Goal: Task Accomplishment & Management: Manage account settings

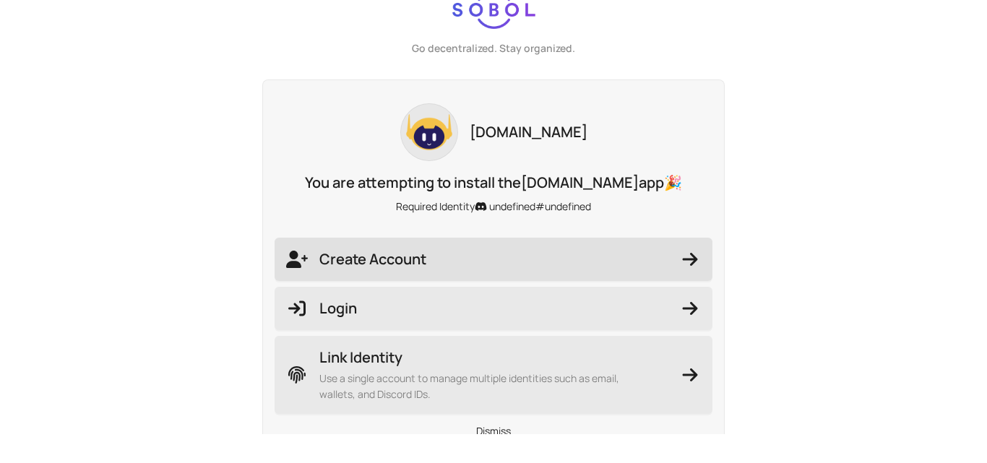
click at [565, 248] on button "Create Account" at bounding box center [493, 259] width 438 height 43
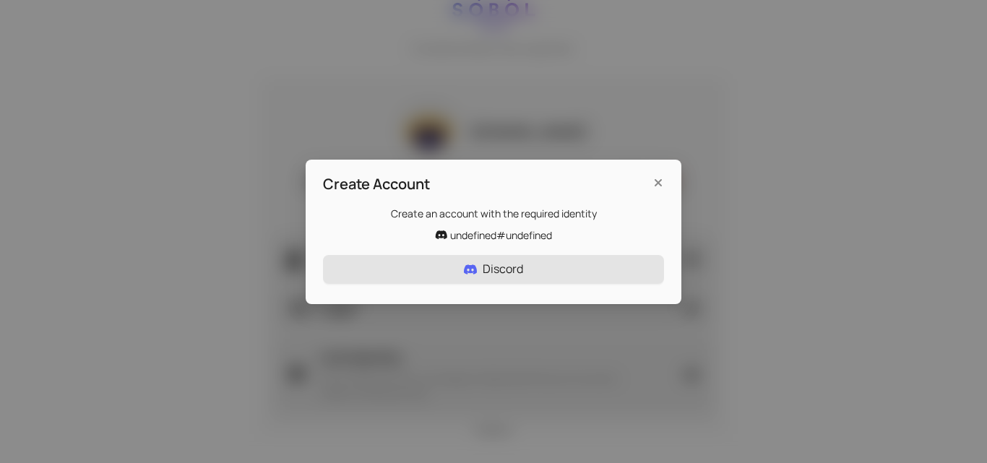
click at [556, 265] on button "Discord" at bounding box center [493, 269] width 341 height 29
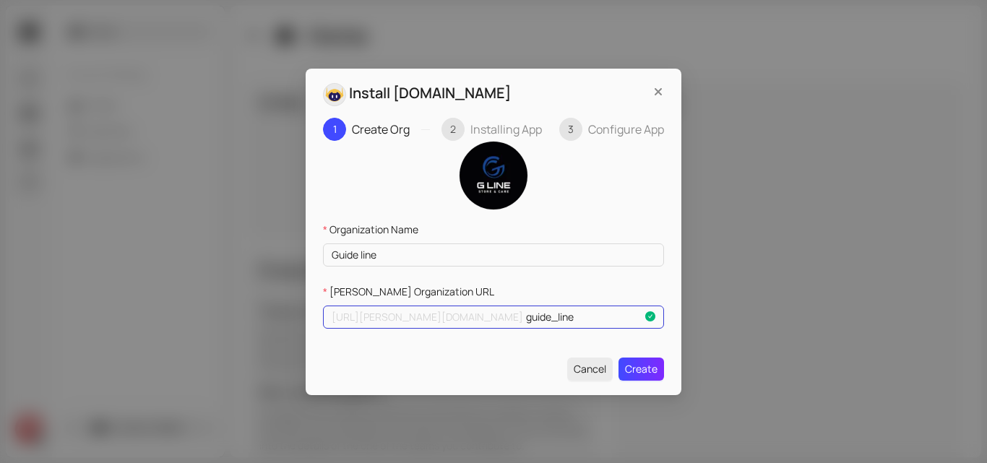
click at [532, 322] on input "guide_line" at bounding box center [584, 317] width 116 height 16
click at [641, 372] on span "Create" at bounding box center [641, 369] width 33 height 16
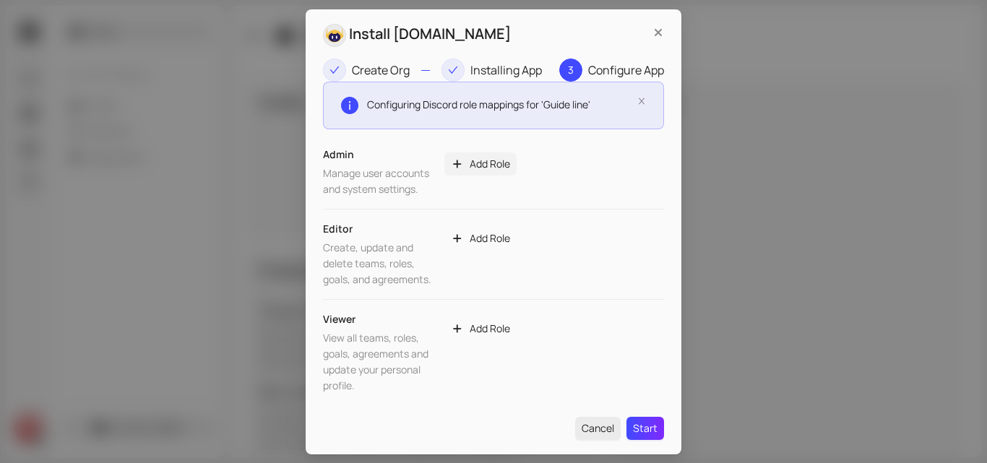
click at [485, 164] on span "Add Role" at bounding box center [490, 164] width 40 height 16
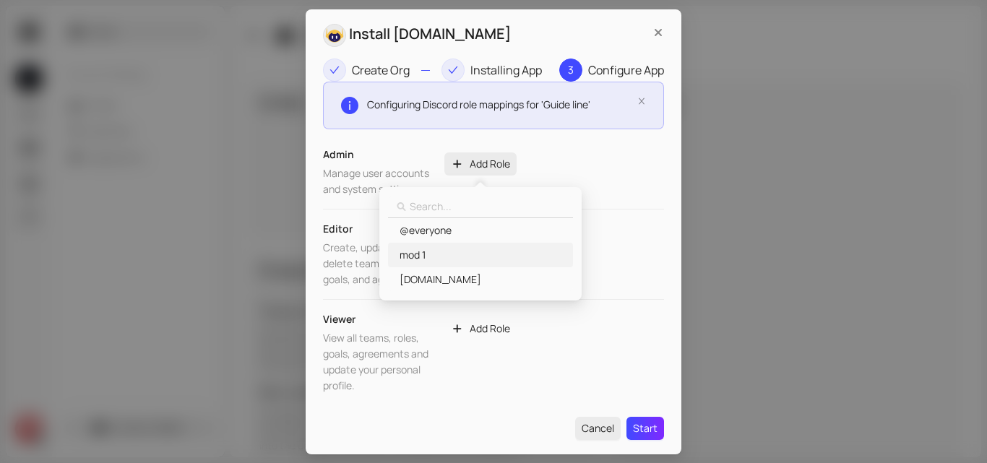
click at [463, 255] on span "mod 1" at bounding box center [480, 255] width 166 height 16
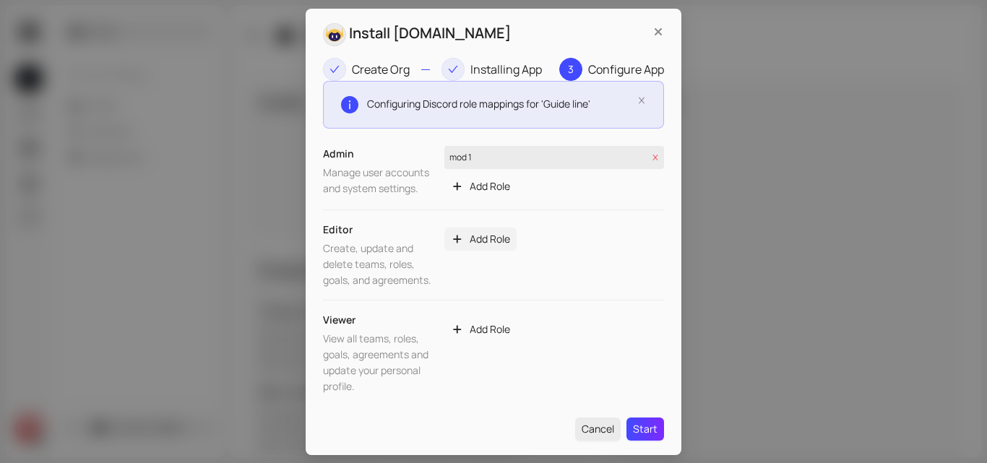
click at [487, 242] on span "Add Role" at bounding box center [490, 239] width 40 height 16
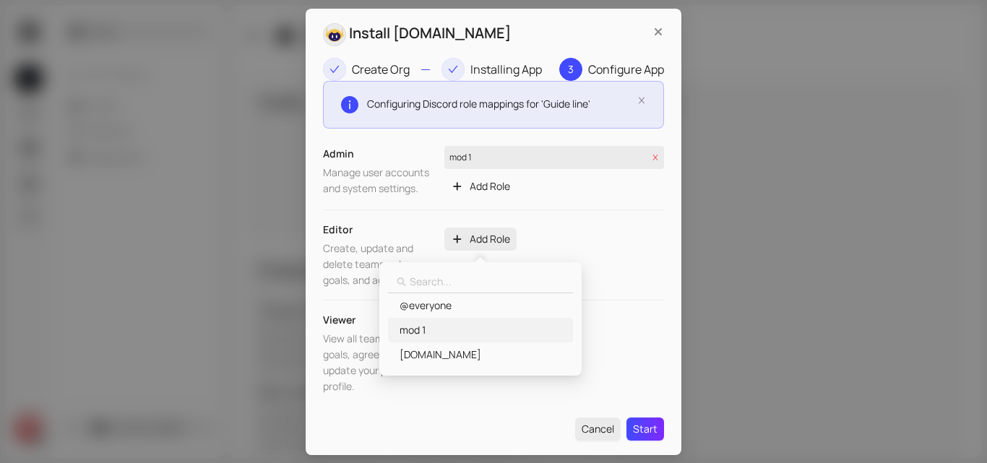
click at [492, 331] on span "mod 1" at bounding box center [480, 330] width 166 height 16
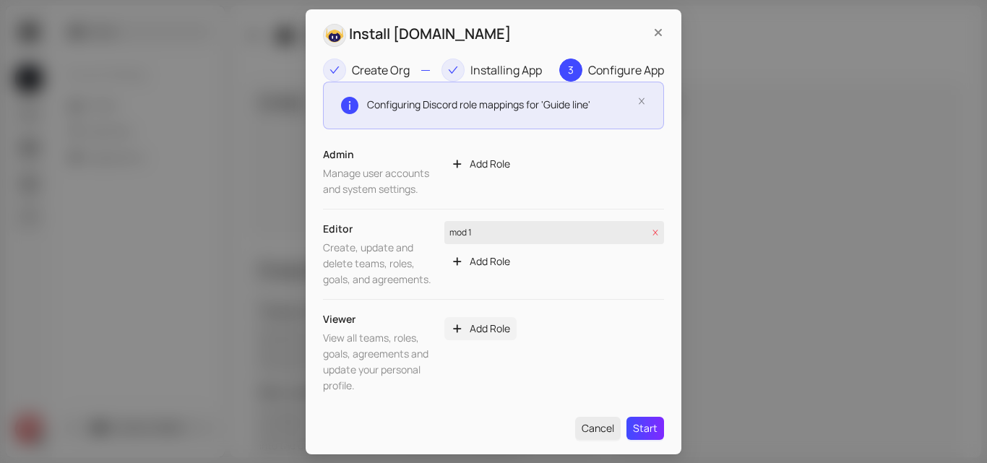
click at [475, 334] on span "Add Role" at bounding box center [490, 329] width 40 height 16
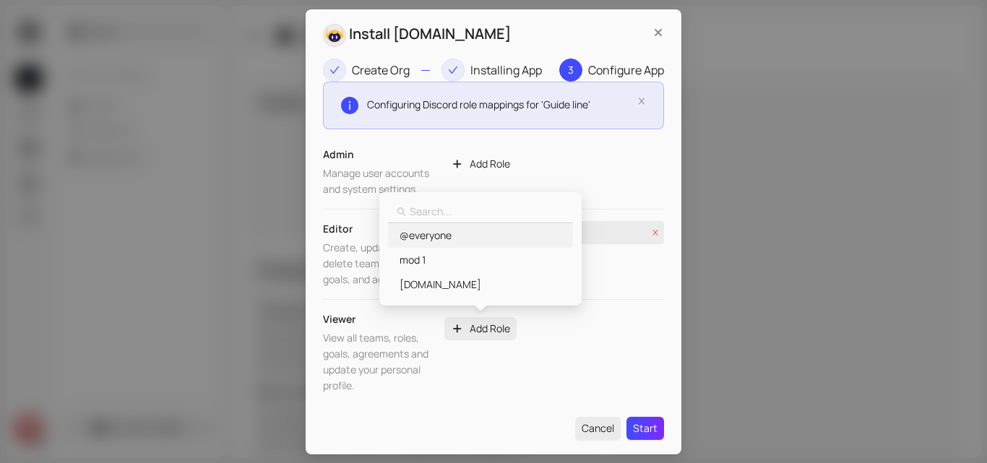
click at [457, 241] on span "@everyone" at bounding box center [480, 236] width 166 height 16
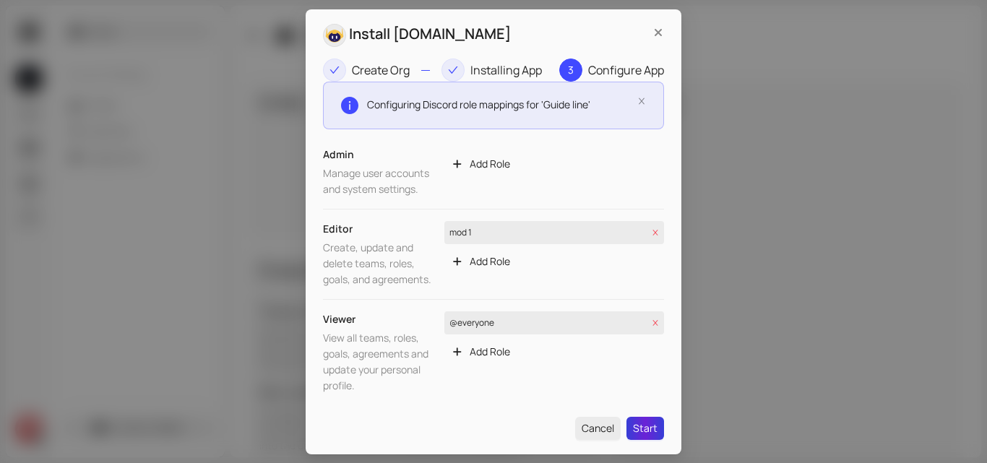
click at [649, 431] on span "Start" at bounding box center [645, 428] width 25 height 16
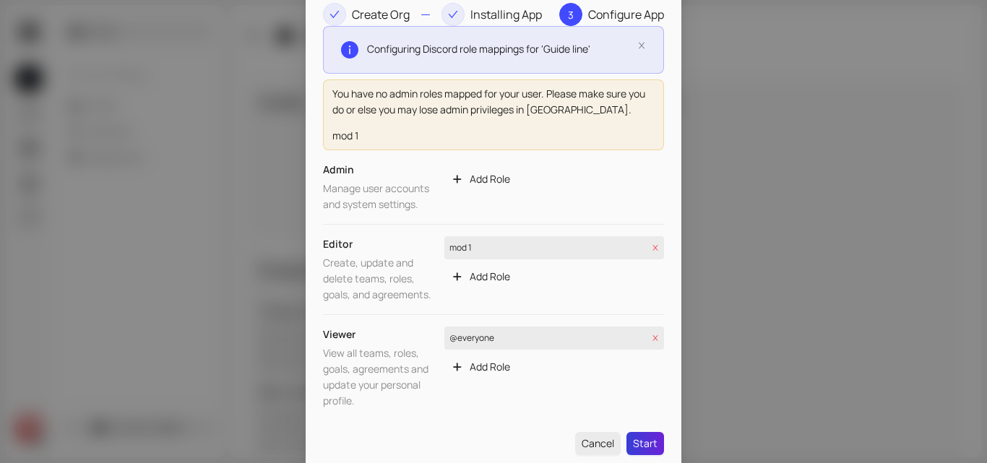
scroll to position [53, 0]
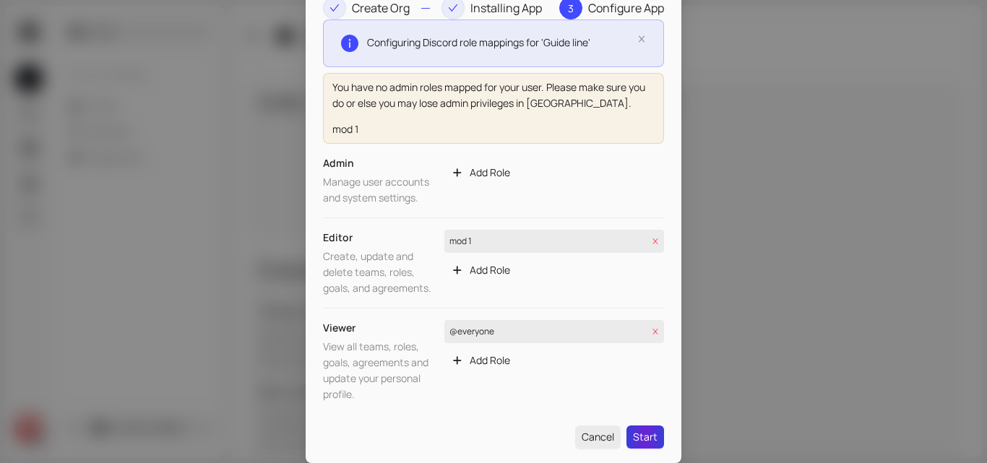
click at [648, 442] on span "Start" at bounding box center [645, 437] width 25 height 16
click at [486, 150] on div "Admin Manage user accounts and system settings. Add Role" at bounding box center [493, 181] width 341 height 74
click at [477, 170] on span "Add Role" at bounding box center [490, 173] width 40 height 16
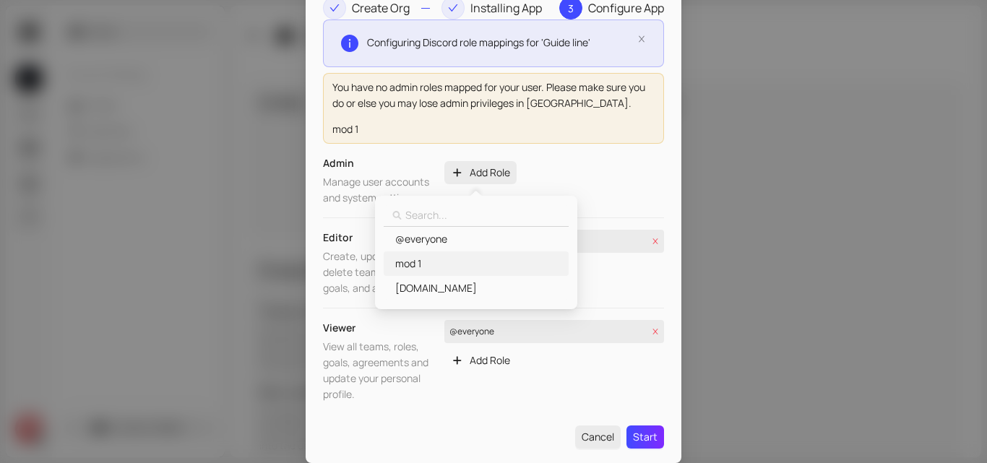
click at [448, 259] on span "mod 1" at bounding box center [475, 264] width 166 height 16
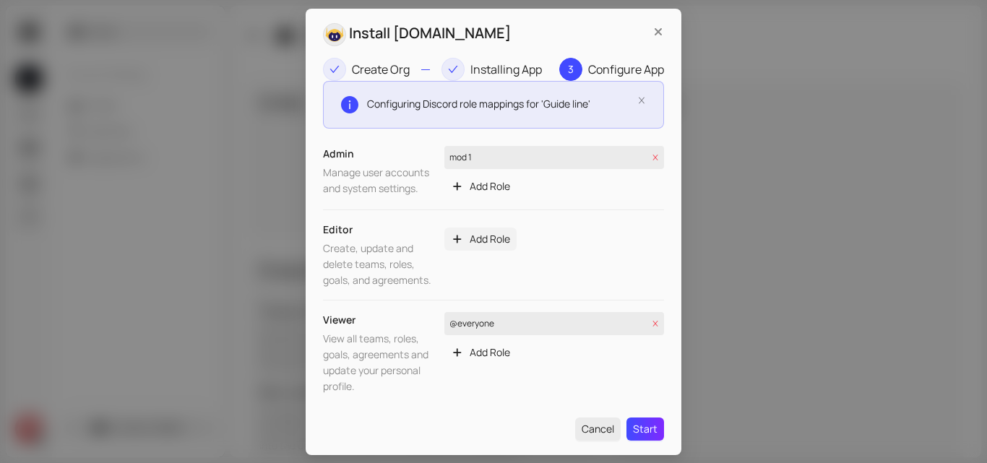
click at [500, 239] on span "Add Role" at bounding box center [490, 239] width 40 height 16
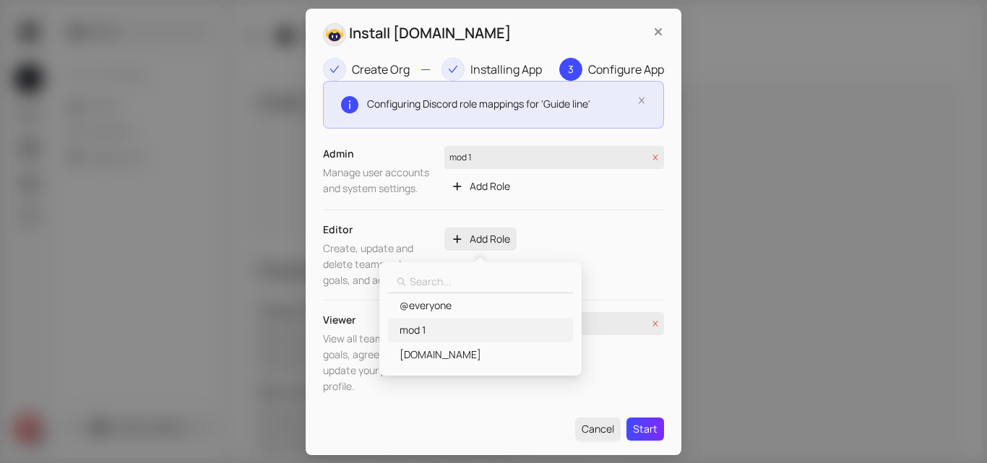
click at [489, 332] on span "mod 1" at bounding box center [480, 330] width 166 height 16
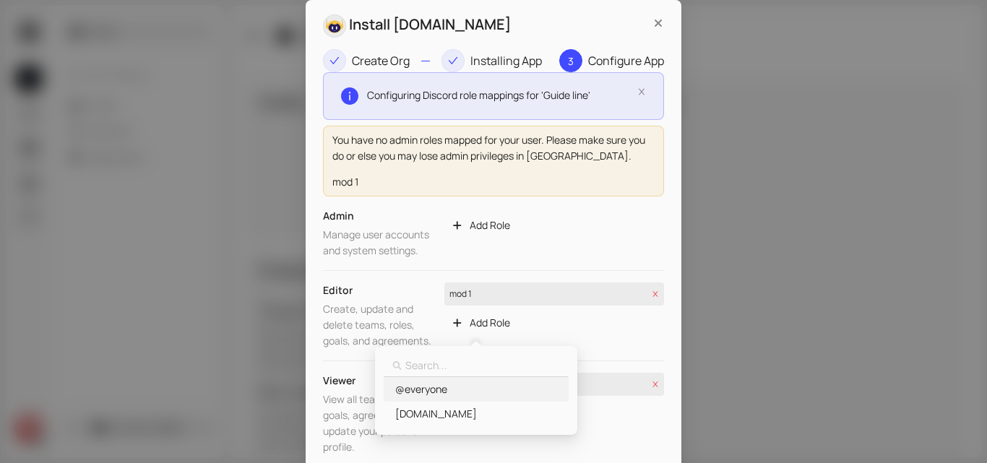
drag, startPoint x: 613, startPoint y: 321, endPoint x: 597, endPoint y: 301, distance: 26.2
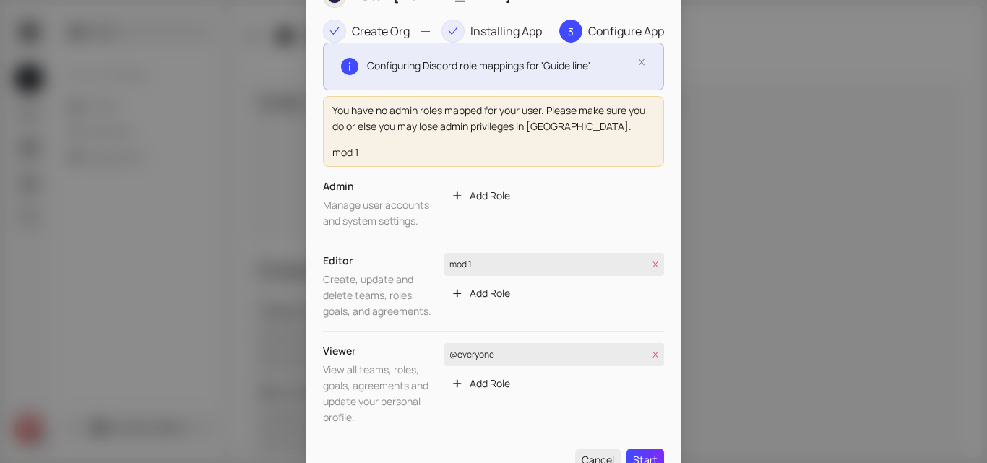
scroll to position [53, 0]
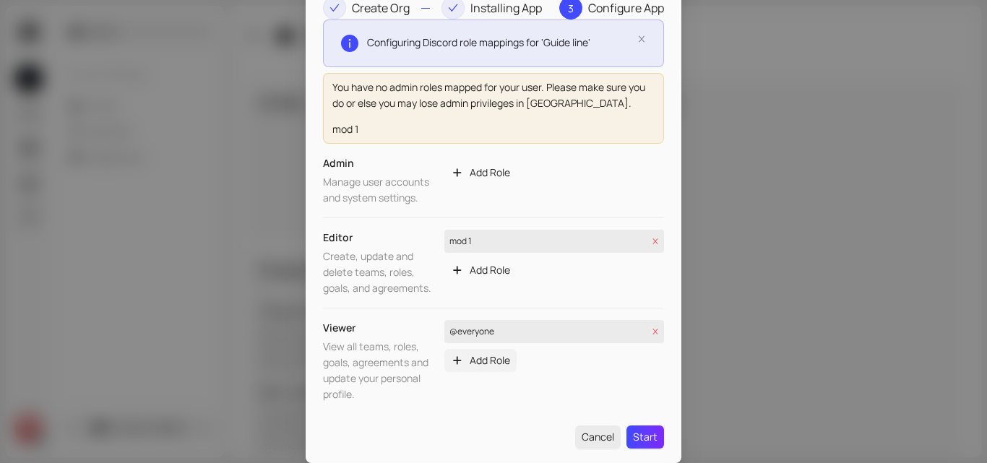
click at [493, 360] on span "Add Role" at bounding box center [490, 361] width 40 height 16
click at [633, 441] on span "Start" at bounding box center [645, 437] width 25 height 16
click at [637, 439] on span "Start" at bounding box center [645, 437] width 25 height 16
click at [638, 439] on span "Start" at bounding box center [645, 437] width 25 height 16
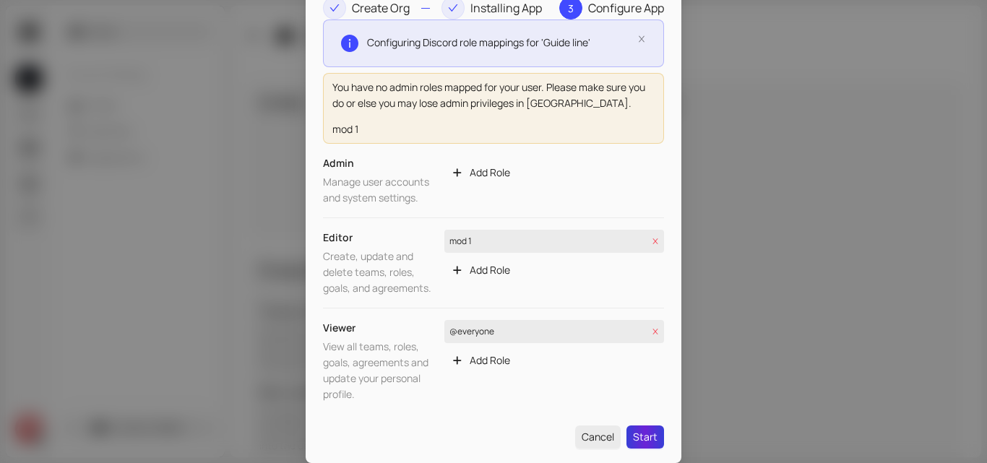
click at [638, 439] on span "Start" at bounding box center [645, 437] width 25 height 16
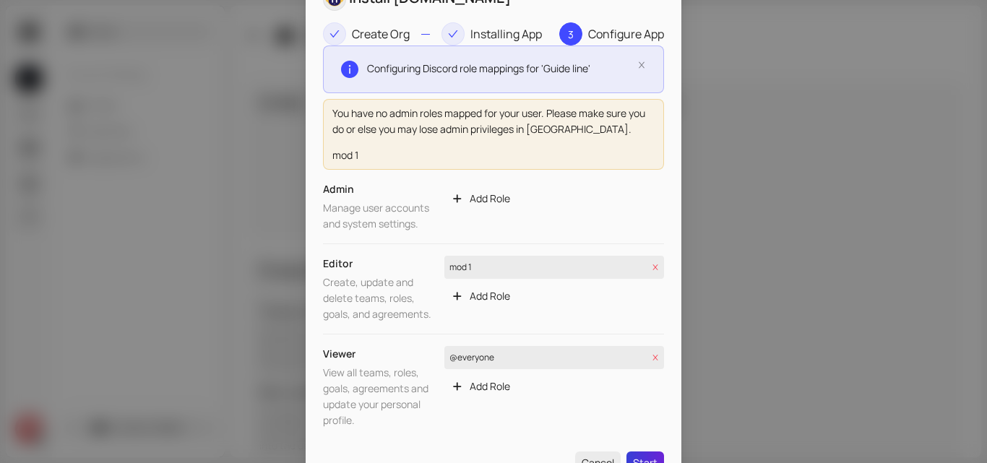
scroll to position [4, 0]
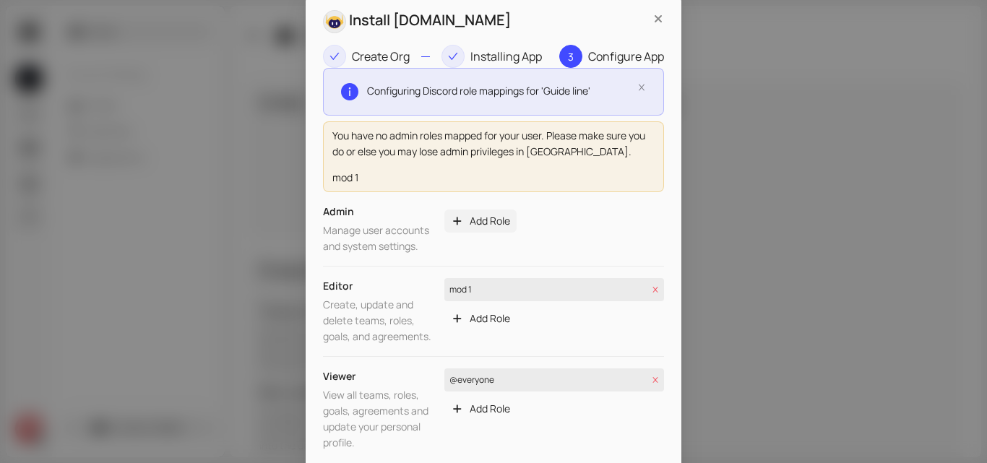
click at [486, 223] on span "Add Role" at bounding box center [490, 221] width 40 height 16
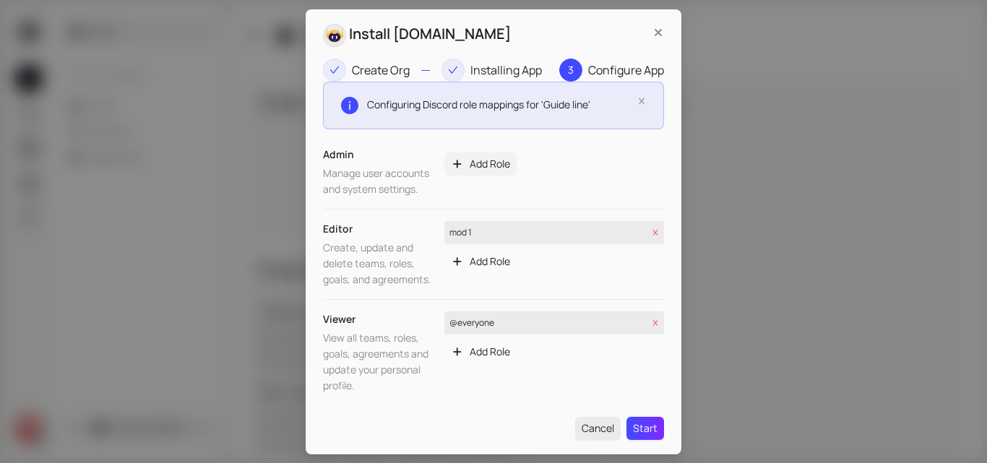
click at [496, 167] on span "Add Role" at bounding box center [490, 164] width 40 height 16
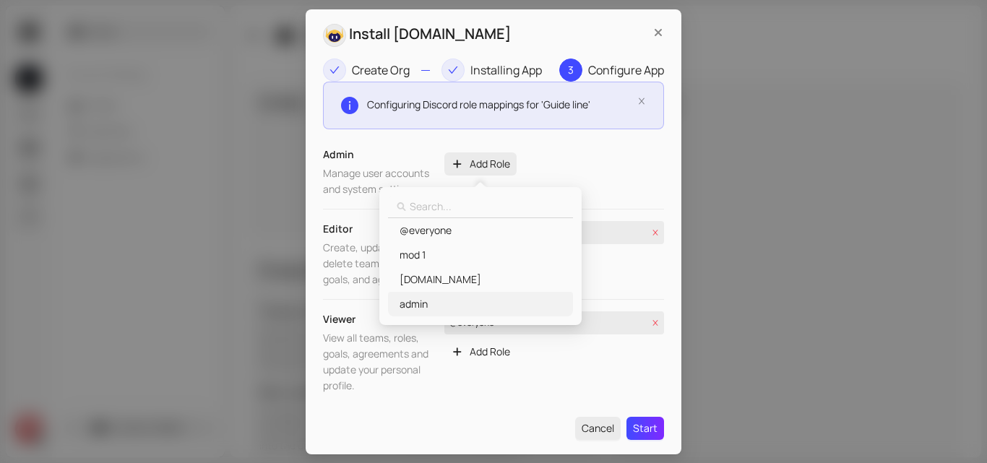
click at [458, 303] on span "admin" at bounding box center [480, 304] width 166 height 16
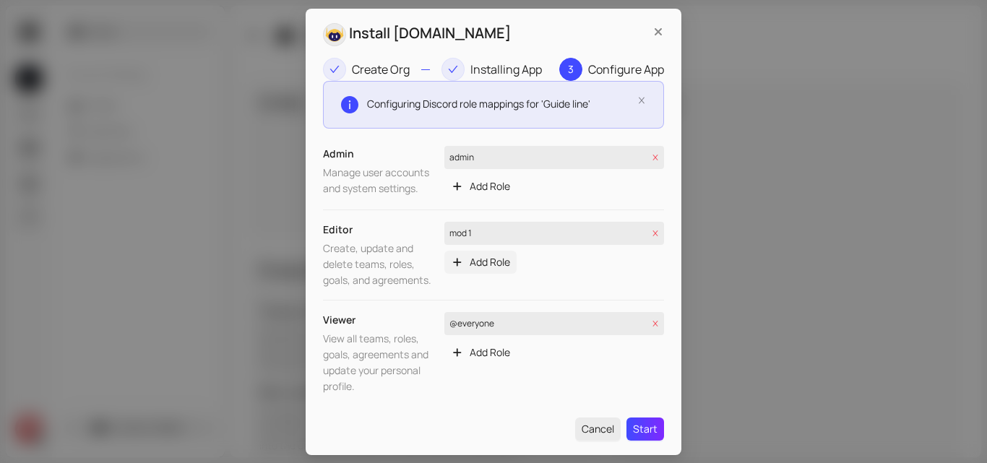
click at [482, 259] on span "Add Role" at bounding box center [490, 262] width 40 height 16
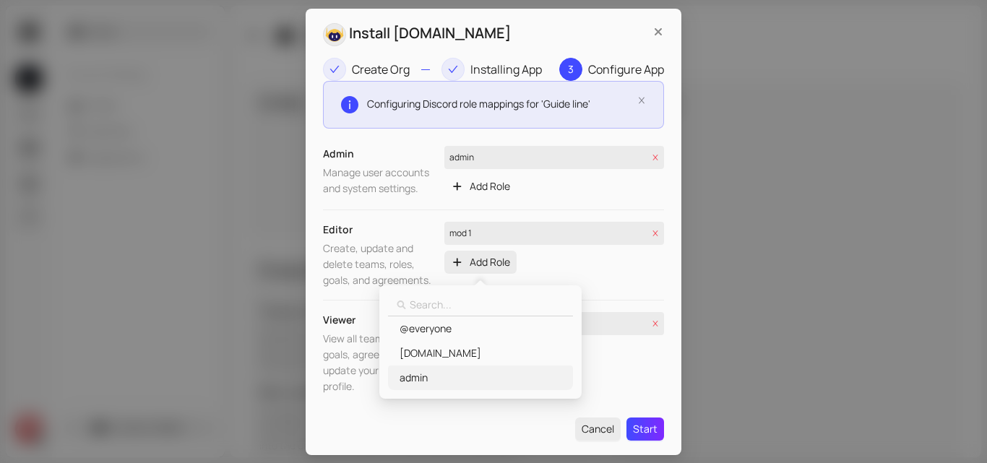
click at [463, 384] on span "admin" at bounding box center [480, 378] width 166 height 16
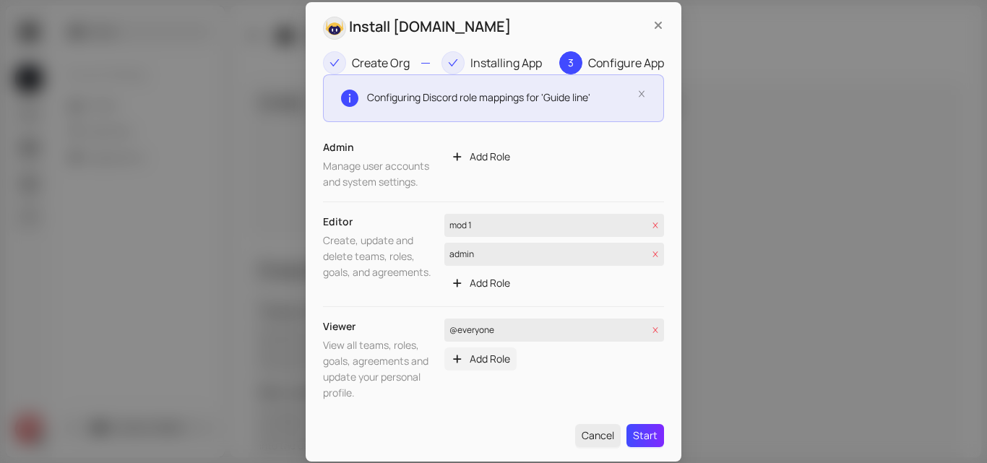
click at [506, 355] on span "Add Role" at bounding box center [490, 359] width 40 height 16
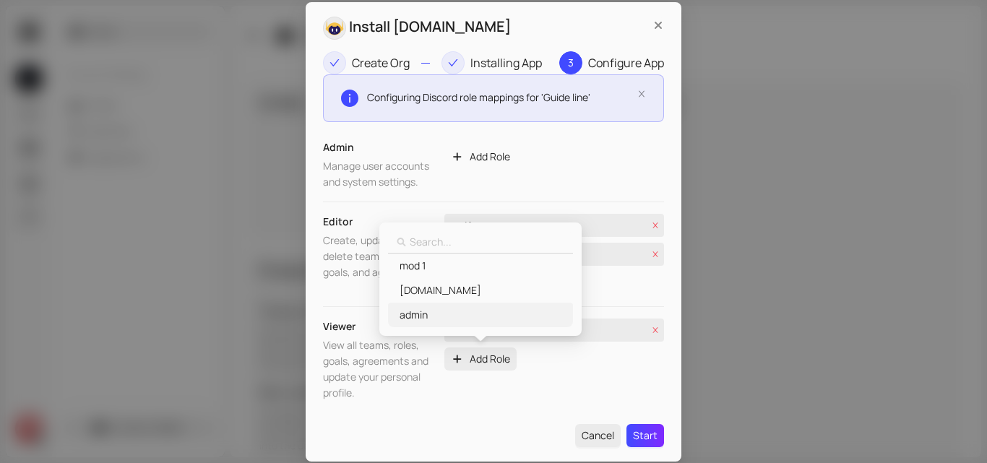
click at [456, 320] on span "admin" at bounding box center [480, 315] width 166 height 16
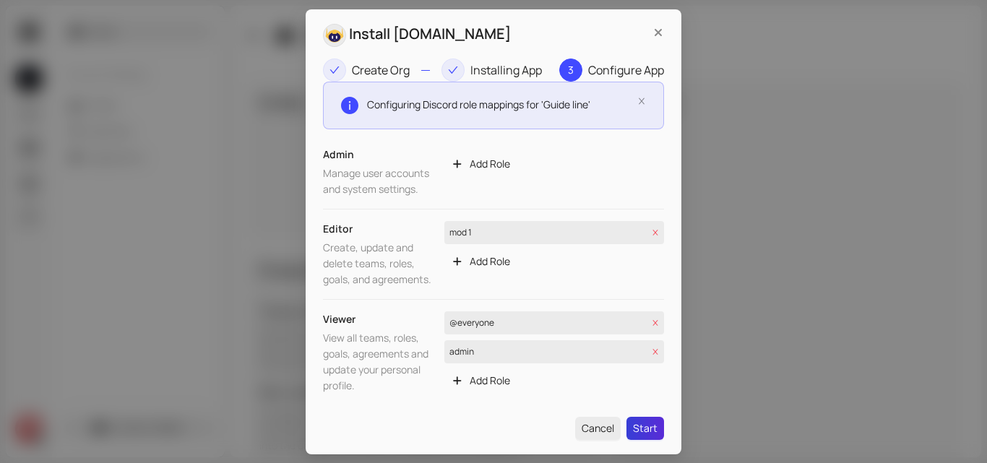
click at [649, 427] on span "Start" at bounding box center [645, 428] width 25 height 16
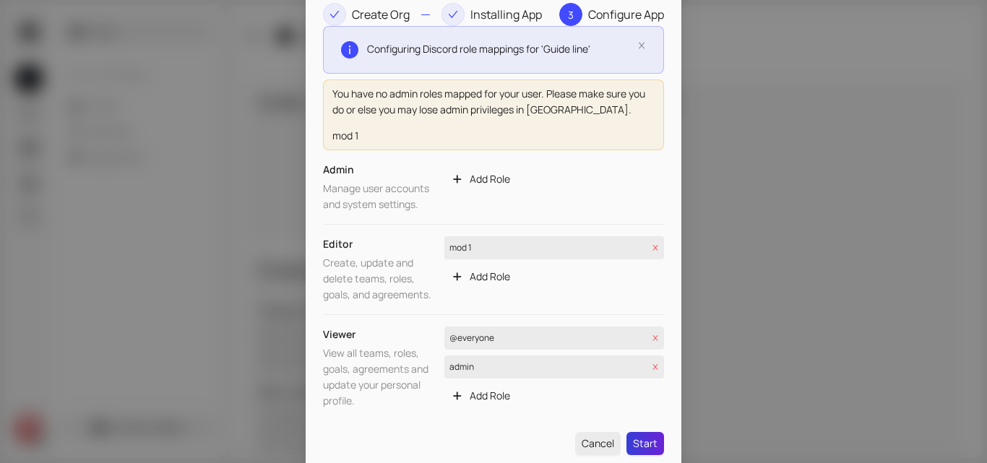
scroll to position [53, 0]
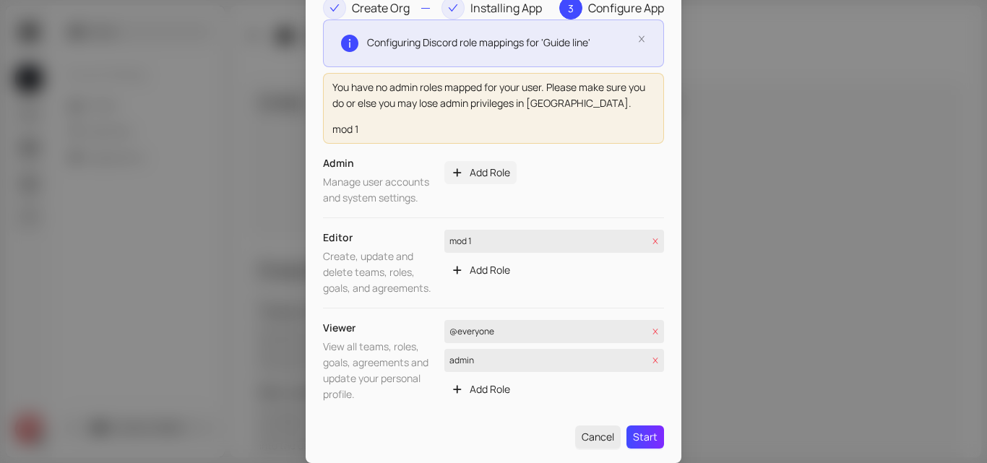
click at [482, 165] on span "Add Role" at bounding box center [490, 173] width 40 height 16
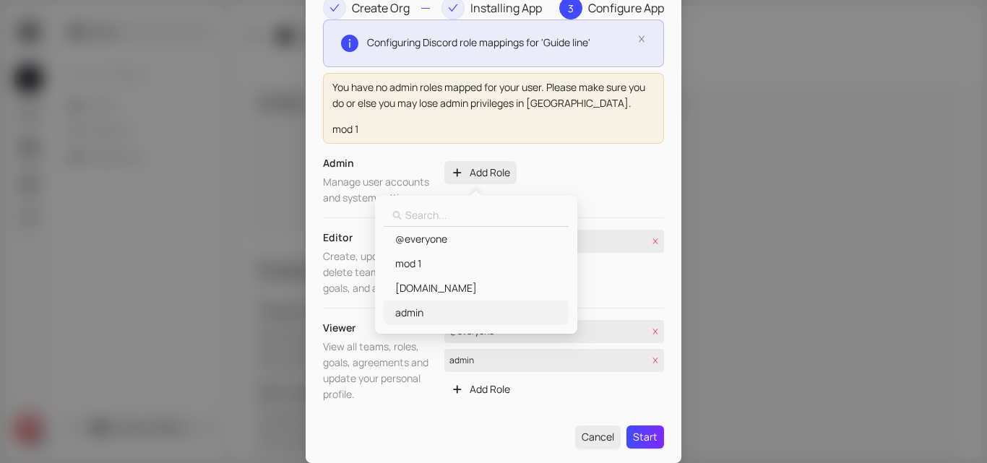
click at [442, 314] on span "admin" at bounding box center [475, 313] width 166 height 16
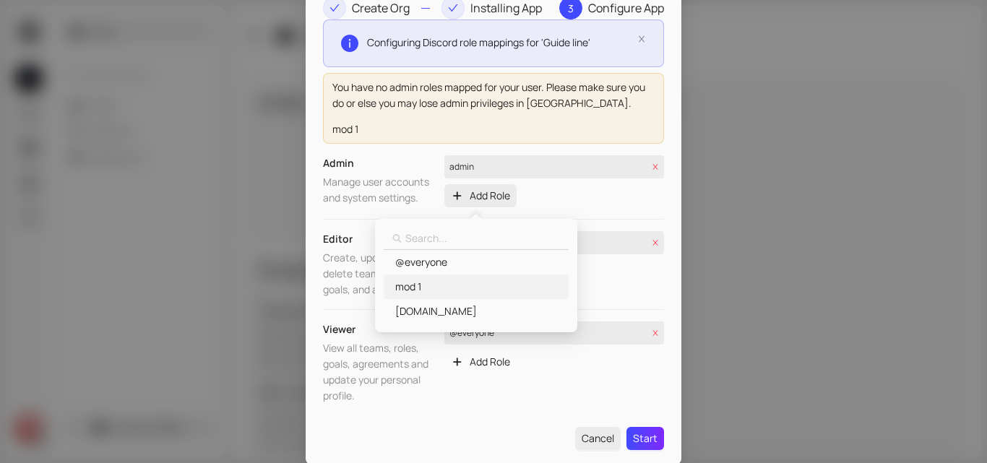
click at [453, 282] on span "mod 1" at bounding box center [475, 287] width 166 height 16
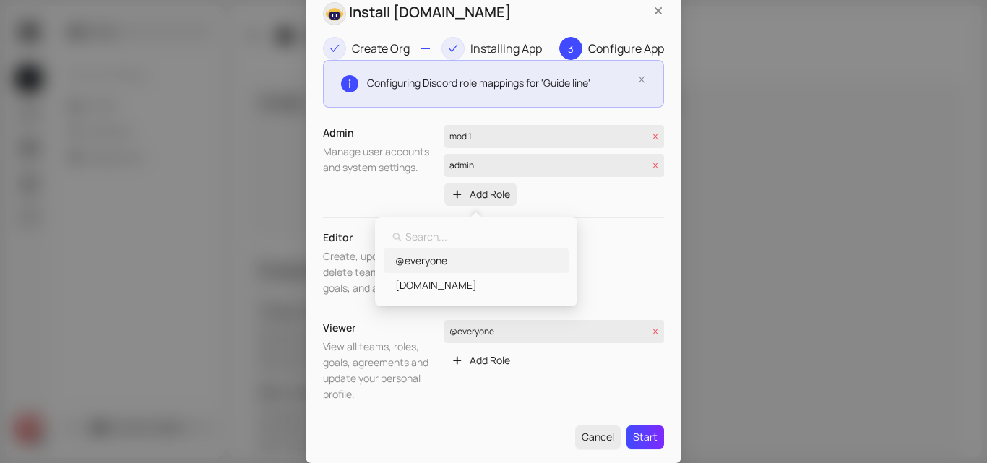
scroll to position [12, 0]
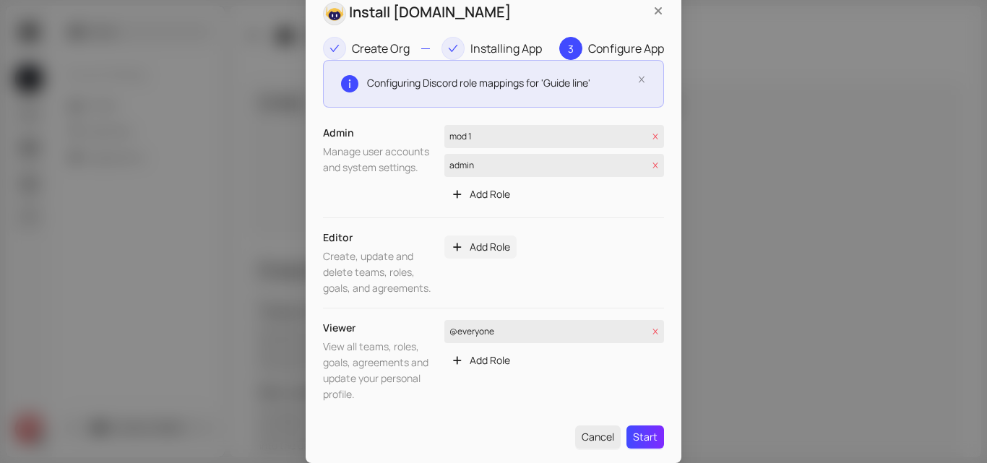
click at [490, 251] on span "Add Role" at bounding box center [490, 247] width 40 height 16
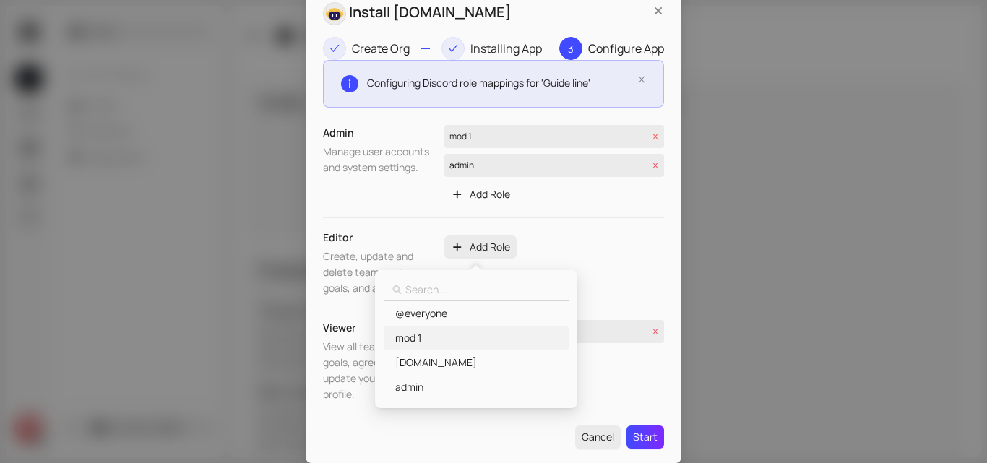
click at [467, 342] on span "mod 1" at bounding box center [475, 338] width 166 height 16
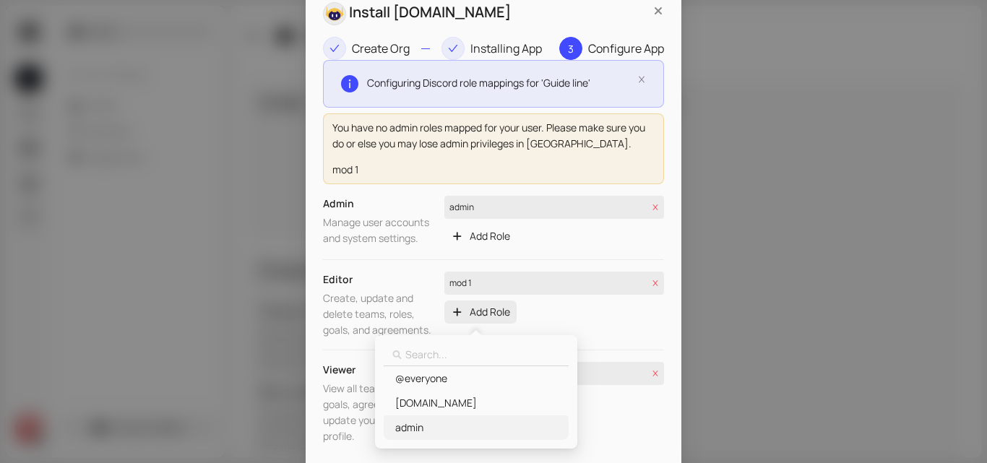
click at [451, 421] on span "admin" at bounding box center [475, 428] width 166 height 16
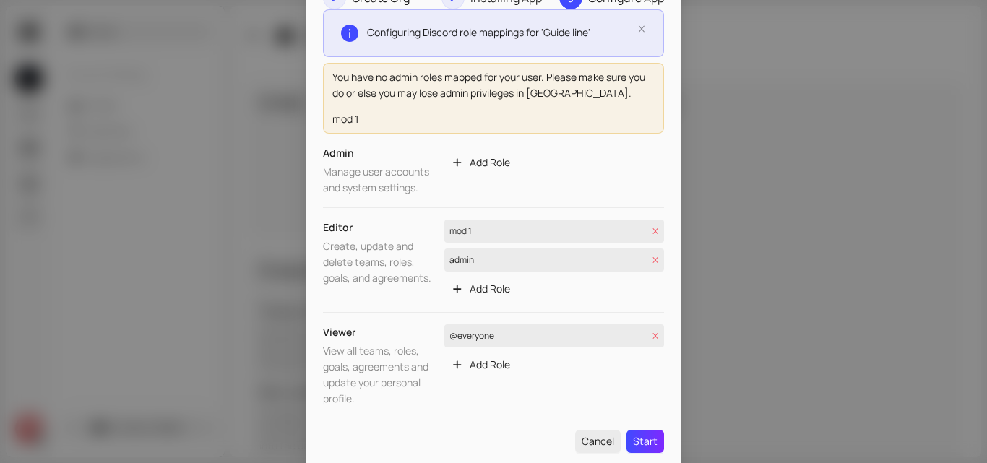
scroll to position [67, 0]
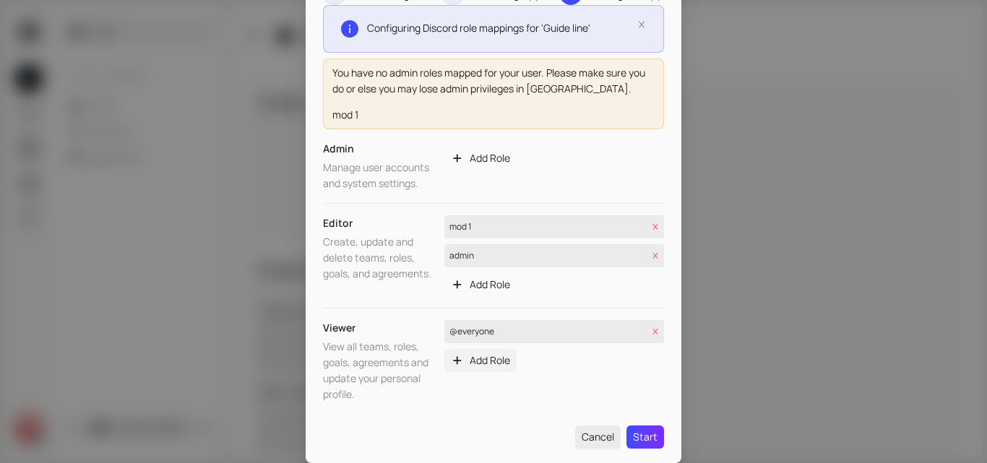
click at [477, 359] on span "Add Role" at bounding box center [490, 361] width 40 height 16
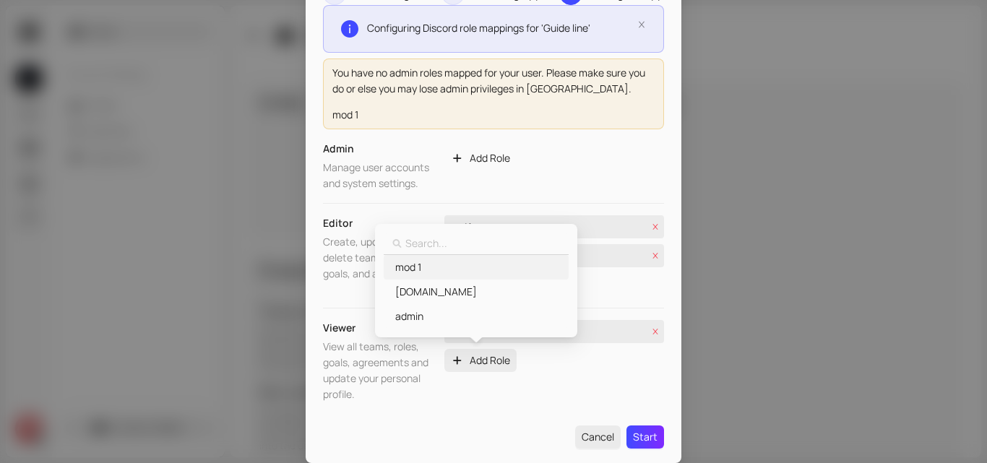
drag, startPoint x: 438, startPoint y: 269, endPoint x: 446, endPoint y: 279, distance: 12.9
click at [438, 269] on span "mod 1" at bounding box center [475, 267] width 166 height 16
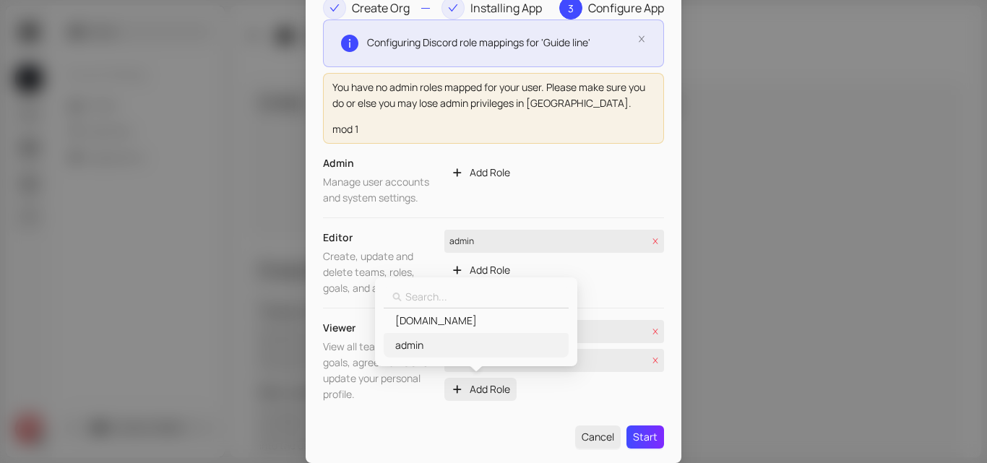
click at [451, 341] on span "admin" at bounding box center [475, 345] width 166 height 16
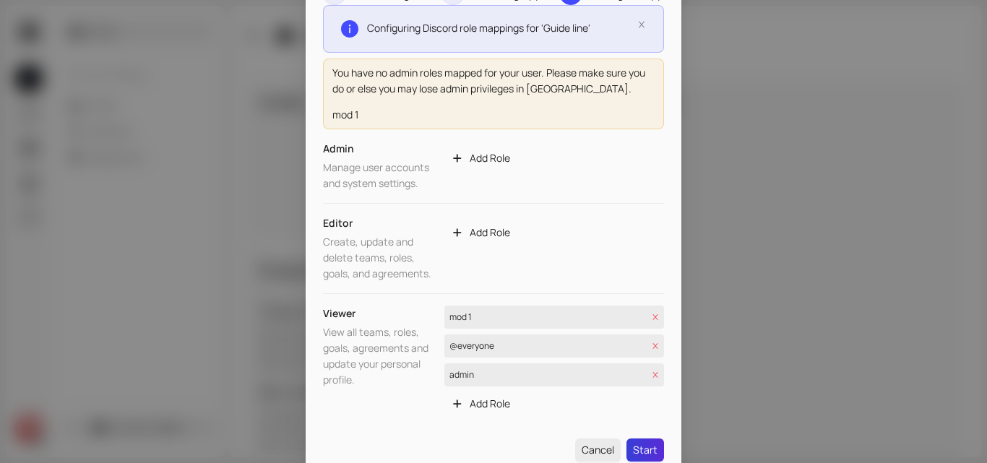
click at [633, 446] on span "Start" at bounding box center [645, 450] width 25 height 16
click at [633, 448] on span "Start" at bounding box center [645, 450] width 25 height 16
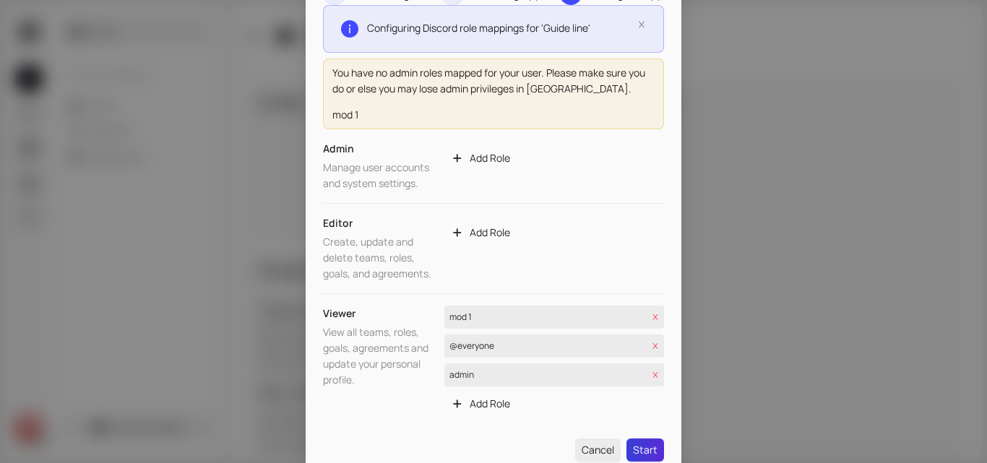
click at [633, 447] on span "Start" at bounding box center [645, 450] width 25 height 16
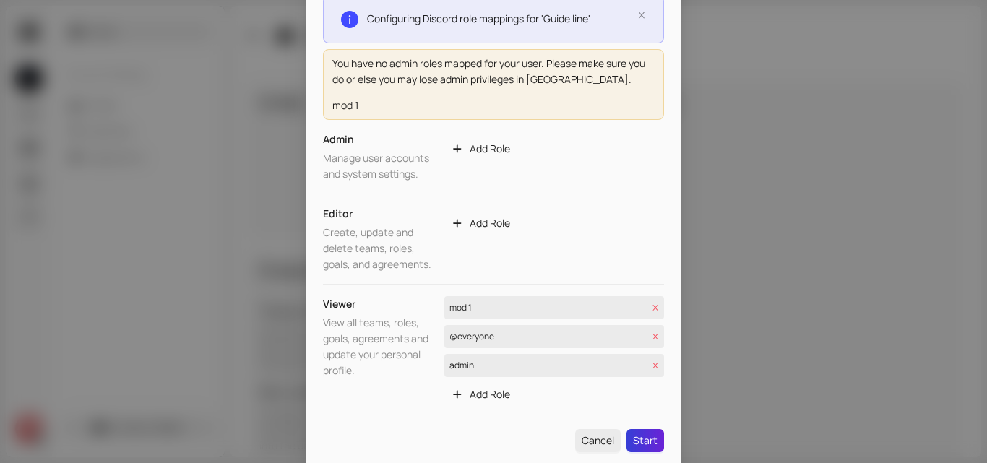
scroll to position [80, 0]
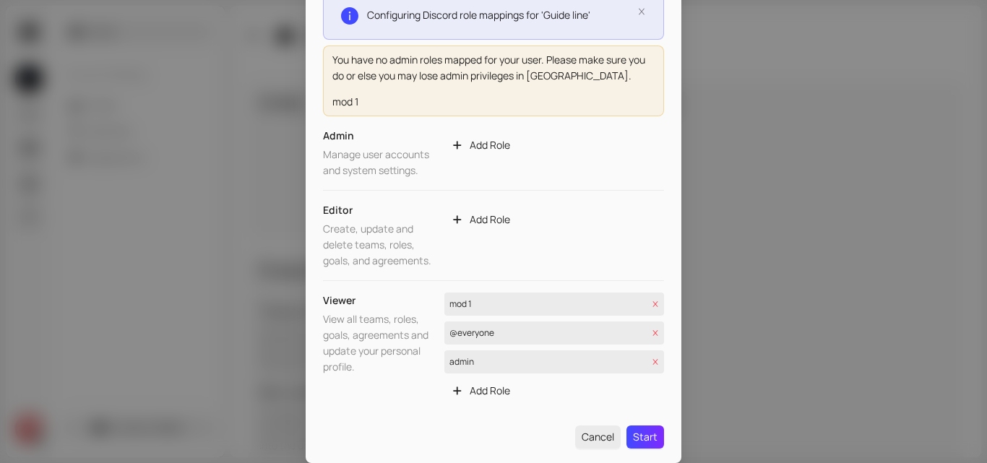
click at [654, 330] on icon "close" at bounding box center [655, 332] width 7 height 7
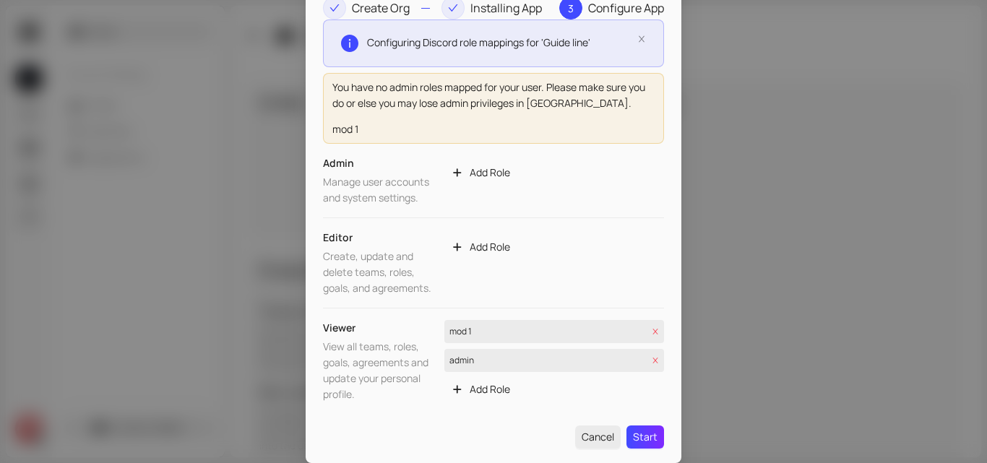
scroll to position [53, 0]
click at [654, 330] on icon "close" at bounding box center [655, 331] width 7 height 7
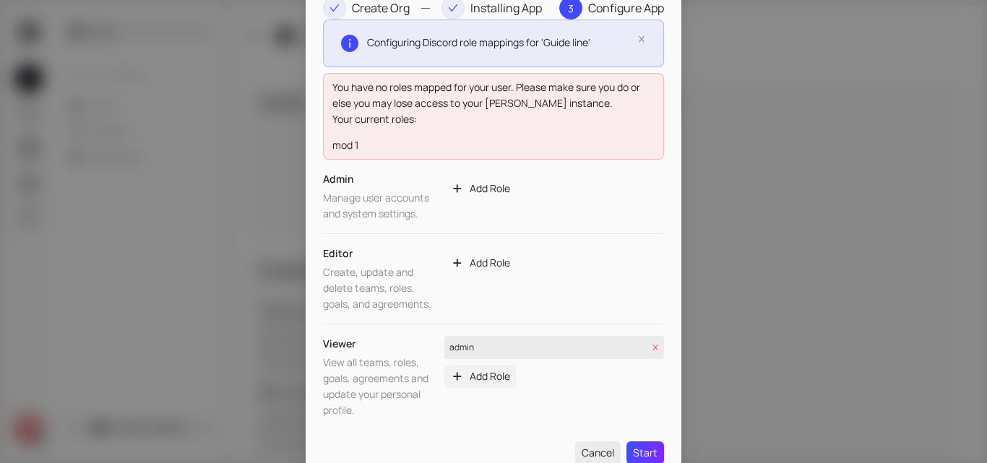
click at [495, 381] on span "Add Role" at bounding box center [490, 376] width 40 height 16
drag, startPoint x: 644, startPoint y: 357, endPoint x: 652, endPoint y: 351, distance: 9.3
click at [654, 347] on icon "close" at bounding box center [655, 347] width 7 height 7
click at [470, 360] on span "Add Role" at bounding box center [490, 353] width 40 height 16
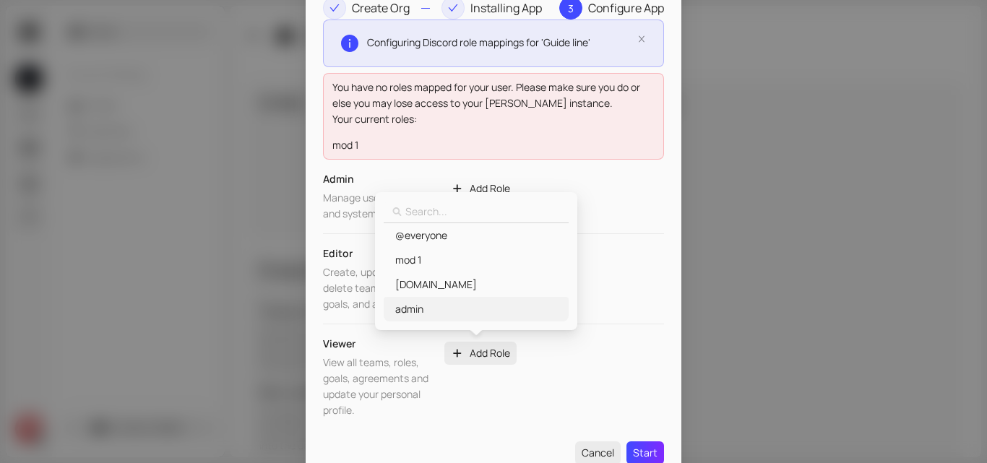
click at [437, 307] on span "admin" at bounding box center [475, 309] width 166 height 16
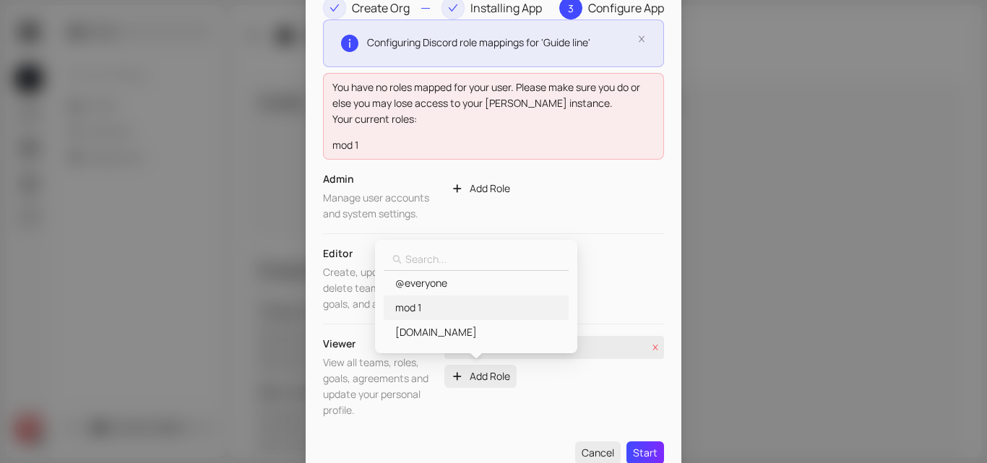
click at [432, 298] on div "mod 1" at bounding box center [476, 307] width 185 height 25
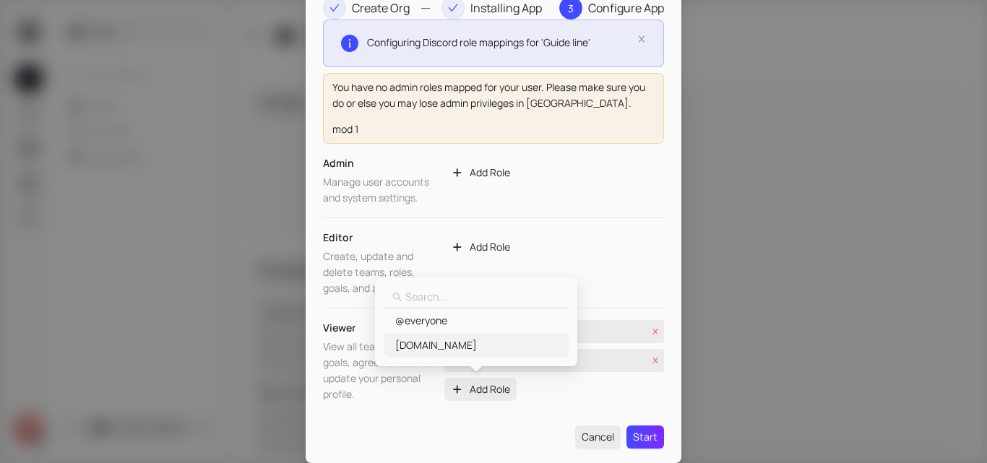
click at [412, 342] on span "Collab.Land" at bounding box center [436, 345] width 82 height 16
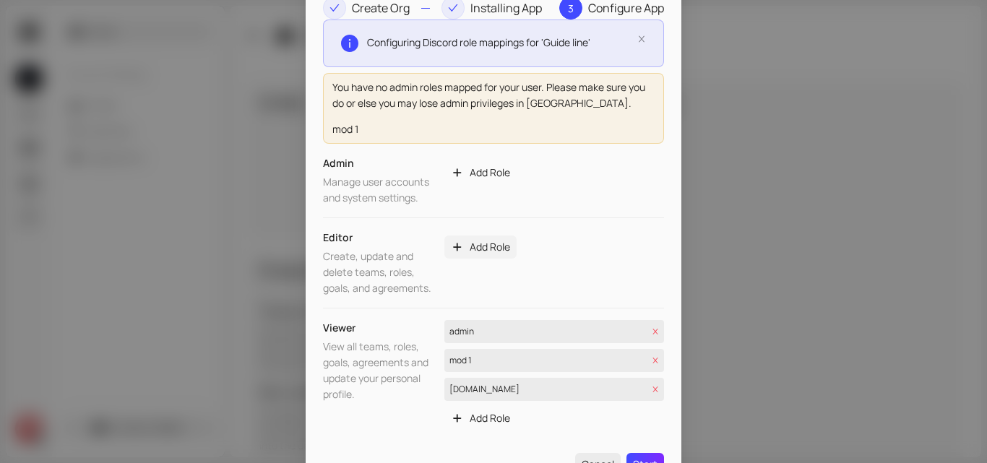
click at [470, 244] on span "Add Role" at bounding box center [490, 247] width 40 height 16
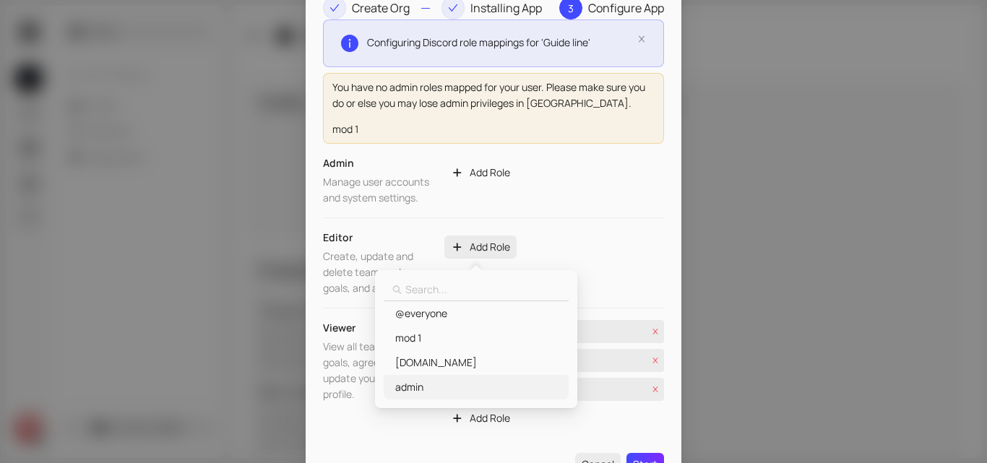
click at [437, 390] on span "admin" at bounding box center [475, 387] width 166 height 16
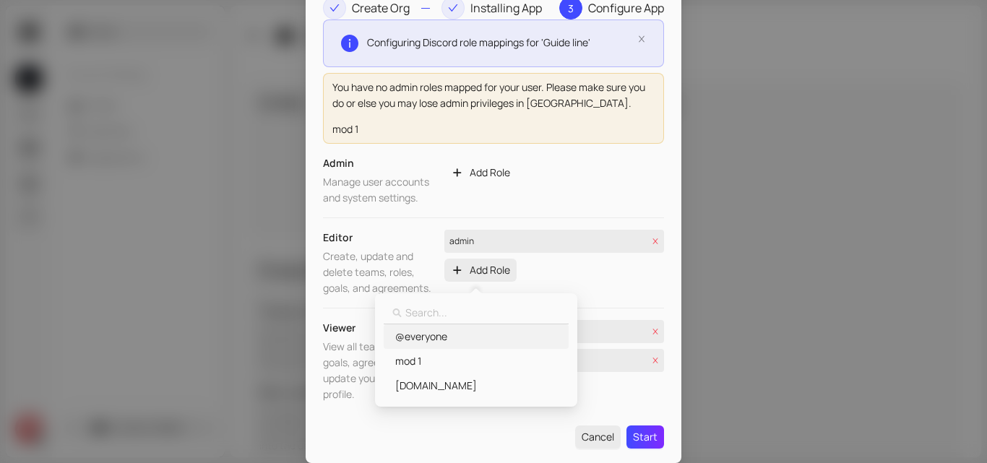
click at [459, 345] on div "@everyone" at bounding box center [476, 336] width 168 height 17
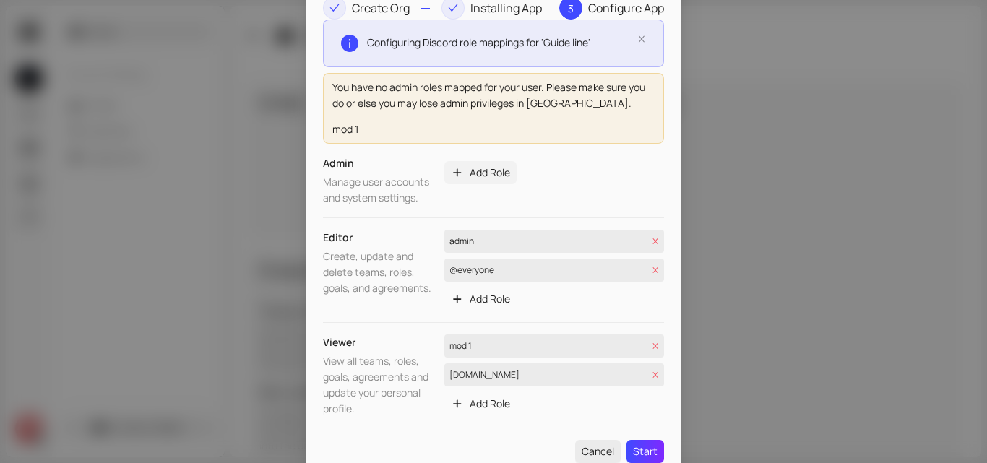
click at [498, 169] on span "Add Role" at bounding box center [490, 173] width 40 height 16
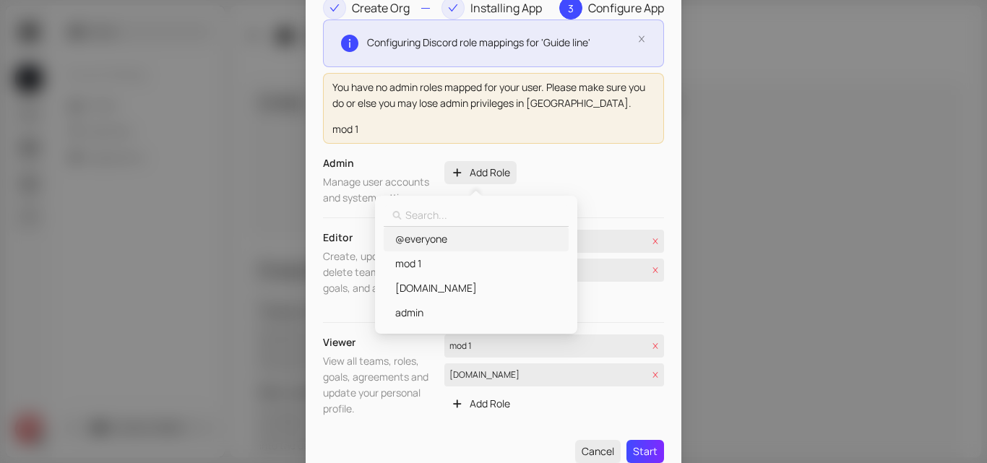
click at [475, 246] on span "@everyone" at bounding box center [475, 239] width 166 height 16
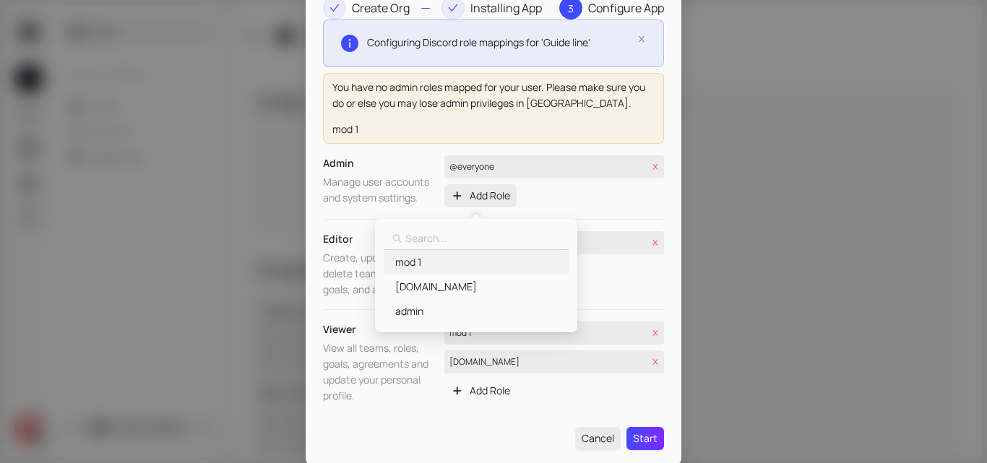
click at [449, 260] on span "mod 1" at bounding box center [475, 262] width 166 height 16
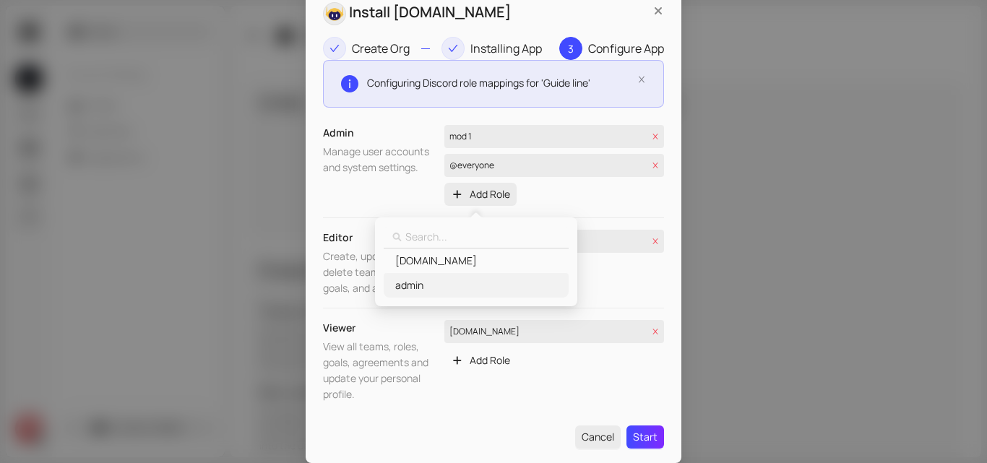
click at [455, 281] on span "admin" at bounding box center [475, 285] width 166 height 16
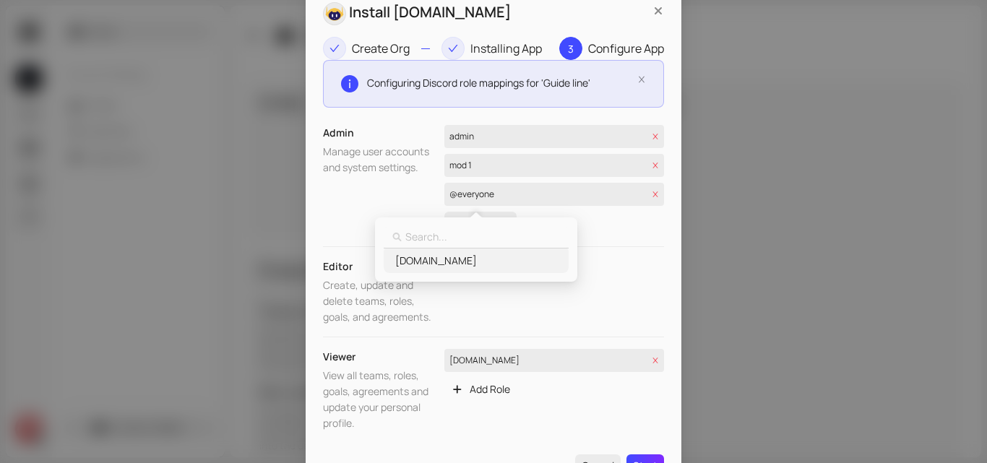
scroll to position [41, 0]
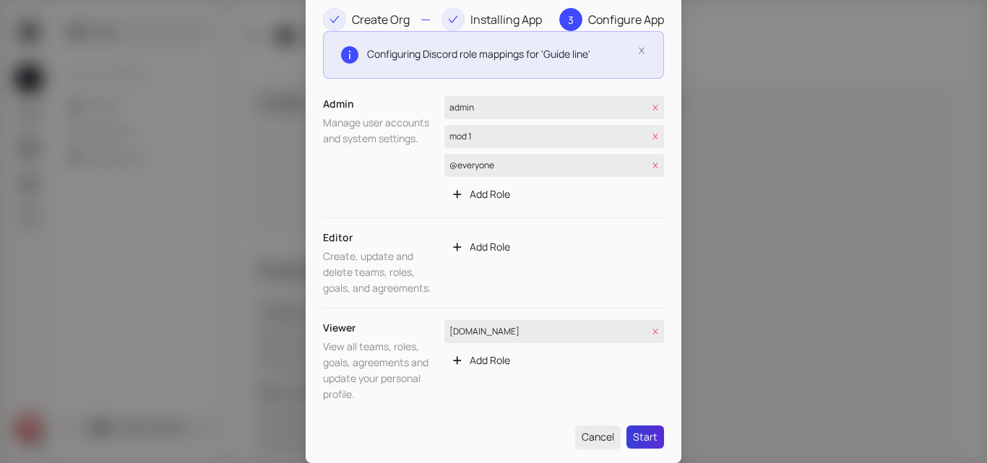
click at [643, 437] on span "Start" at bounding box center [645, 437] width 25 height 16
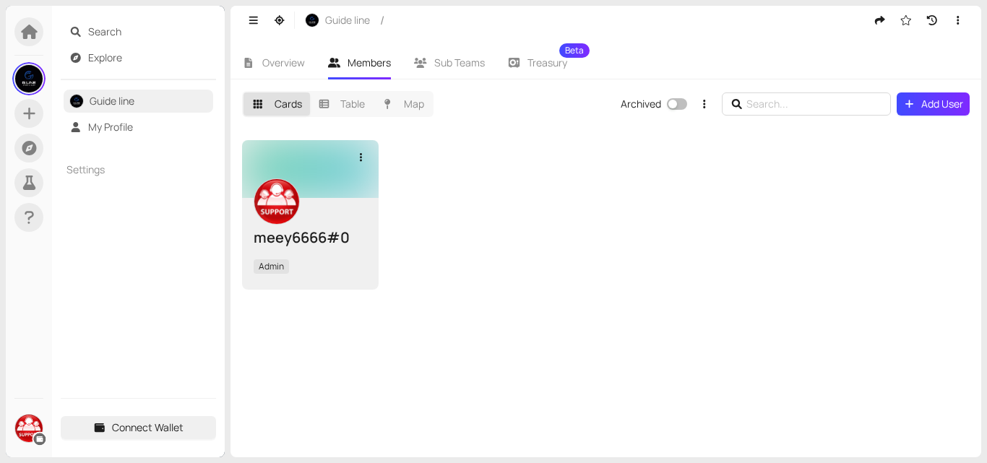
click at [278, 261] on span "Admin" at bounding box center [271, 266] width 35 height 14
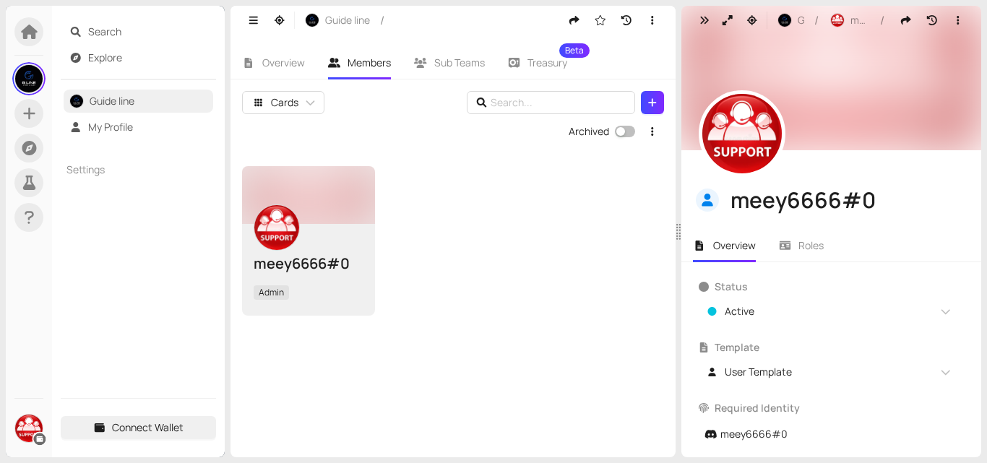
click at [557, 183] on div "meey6666#0 Admin" at bounding box center [453, 241] width 422 height 150
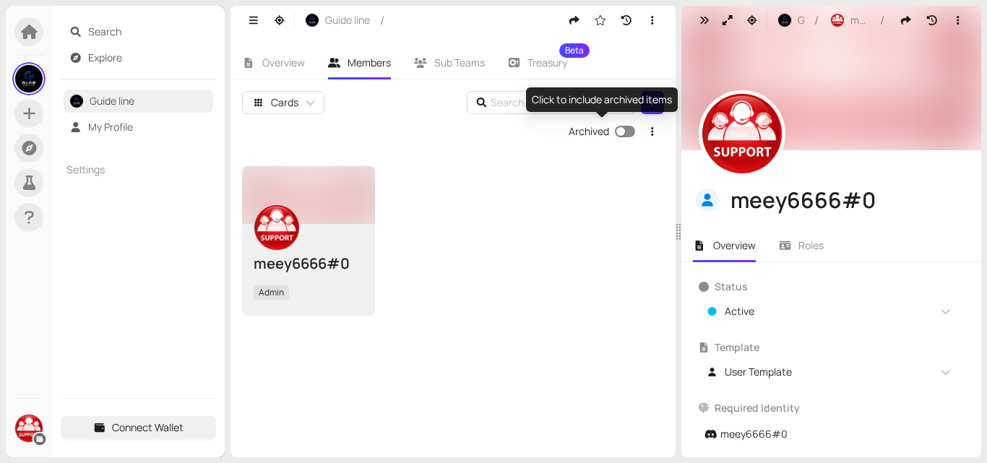
click at [632, 131] on span "button" at bounding box center [625, 132] width 20 height 12
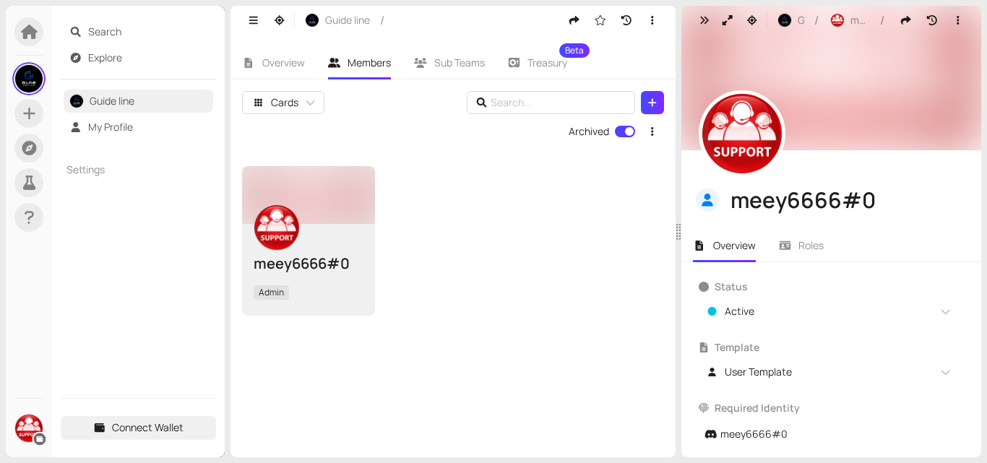
click at [376, 116] on div "Cards" at bounding box center [452, 105] width 445 height 29
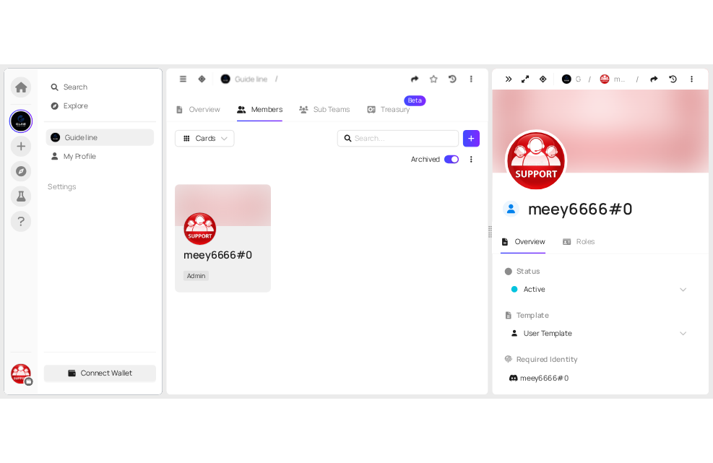
scroll to position [322, 0]
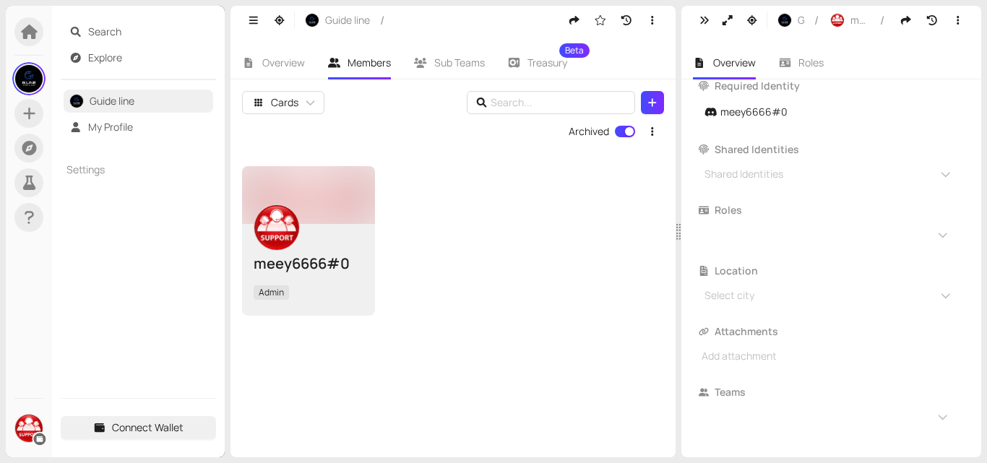
click at [489, 277] on div "meey6666#0 Admin" at bounding box center [453, 241] width 422 height 150
click at [699, 20] on icon "button" at bounding box center [704, 20] width 13 height 10
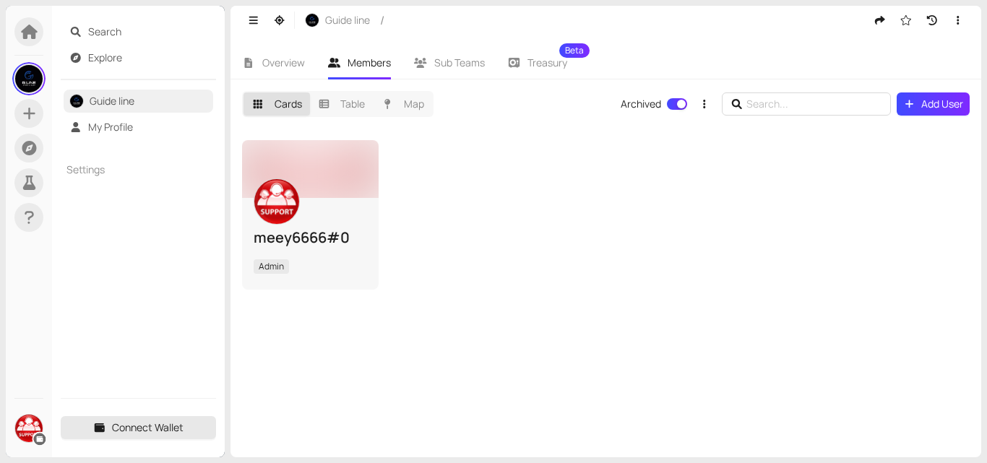
click at [167, 429] on span "Connect Wallet" at bounding box center [148, 428] width 72 height 16
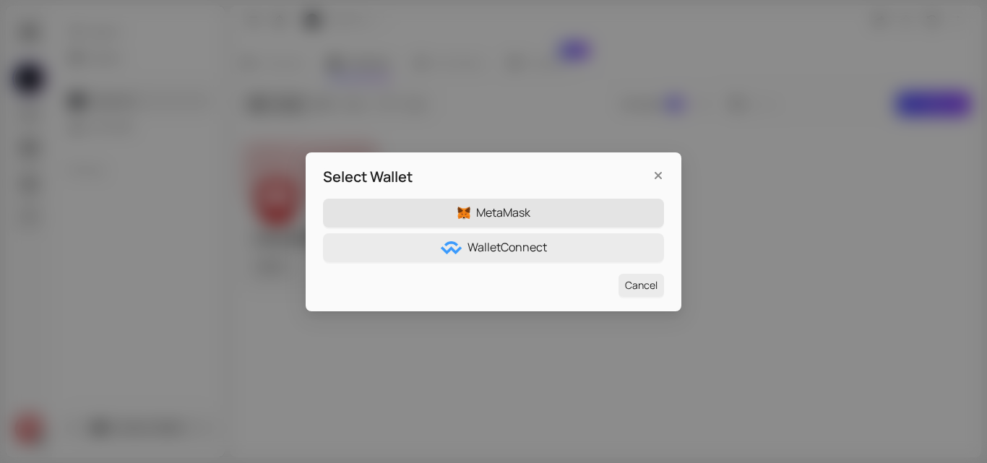
click at [560, 215] on button "MetaMask" at bounding box center [493, 213] width 341 height 29
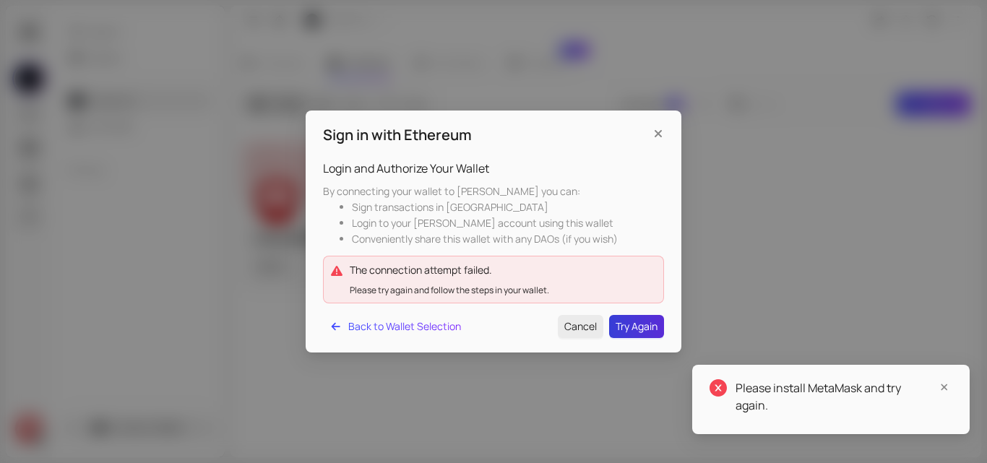
click at [628, 328] on span "Try Again" at bounding box center [636, 327] width 42 height 16
click at [418, 327] on span "Back to Wallet Selection" at bounding box center [404, 327] width 113 height 16
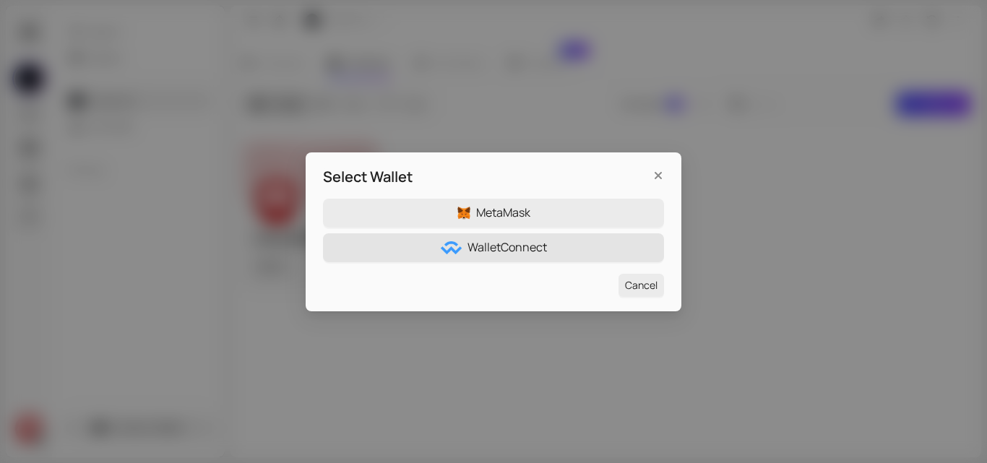
click at [535, 251] on span "WalletConnect" at bounding box center [506, 247] width 79 height 18
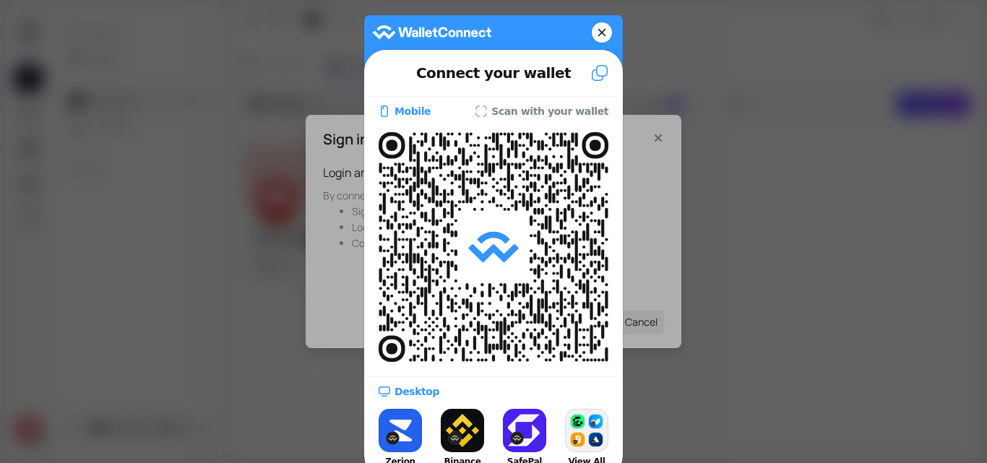
click at [649, 142] on div at bounding box center [493, 231] width 987 height 463
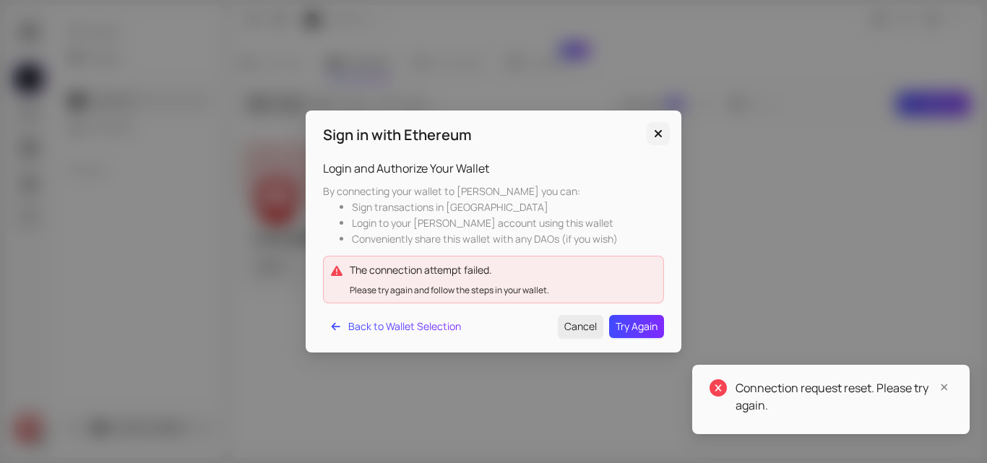
click at [661, 135] on icon "Close" at bounding box center [658, 134] width 14 height 12
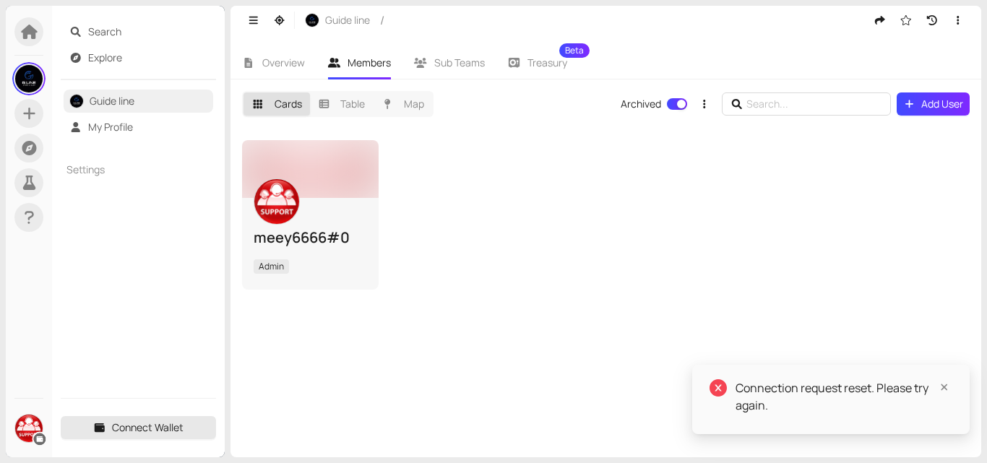
click at [128, 432] on span "Connect Wallet" at bounding box center [148, 428] width 72 height 16
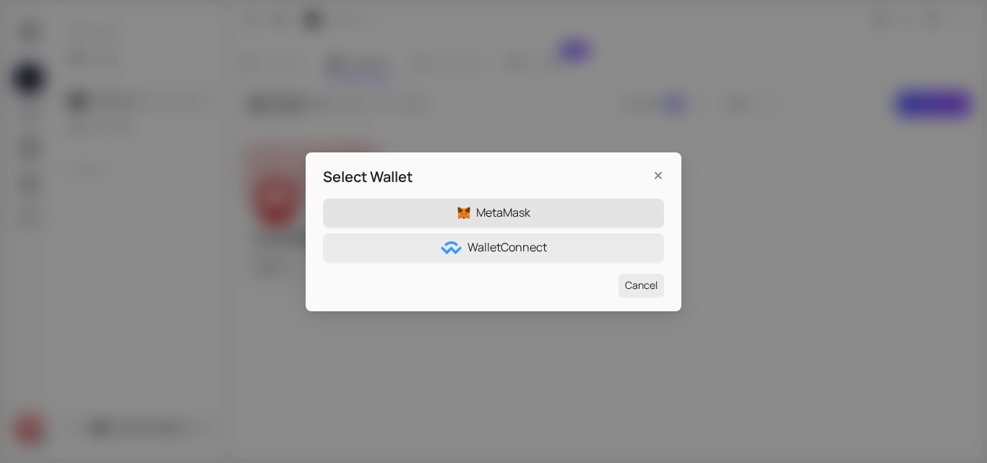
click at [585, 224] on button "MetaMask" at bounding box center [493, 213] width 341 height 29
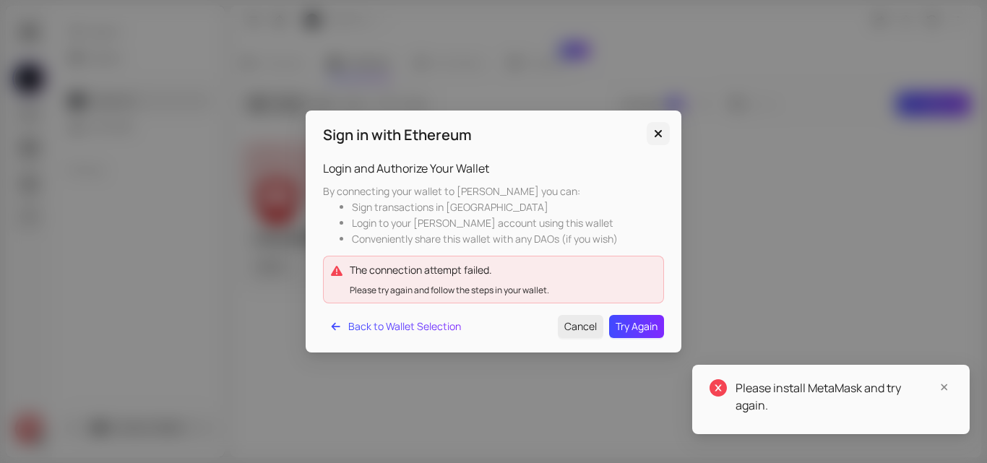
click at [656, 139] on icon "Close" at bounding box center [658, 134] width 14 height 12
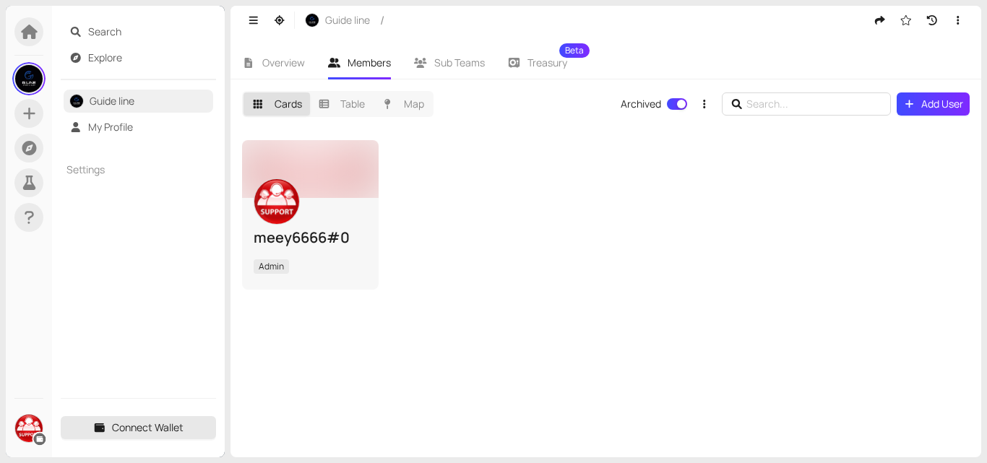
click at [137, 431] on span "Connect Wallet" at bounding box center [148, 428] width 72 height 16
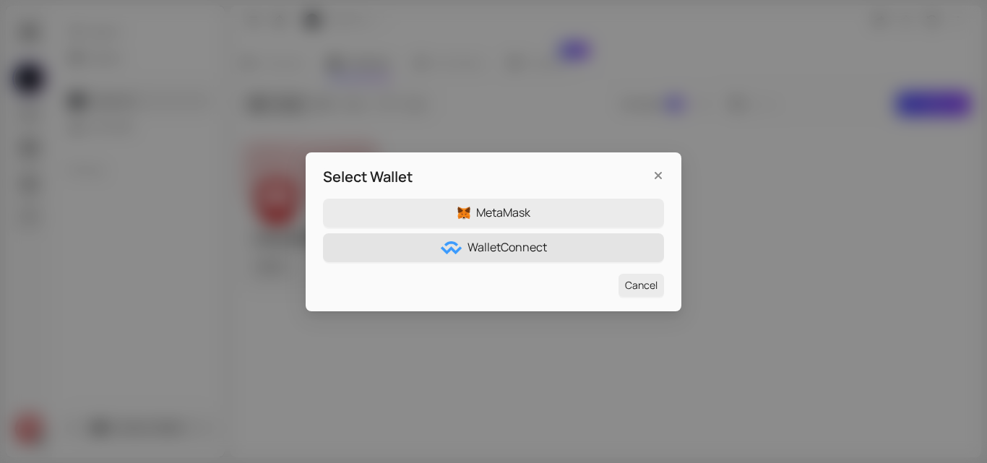
drag, startPoint x: 582, startPoint y: 237, endPoint x: 579, endPoint y: 244, distance: 8.1
click at [579, 244] on button "WalletConnect" at bounding box center [493, 247] width 341 height 29
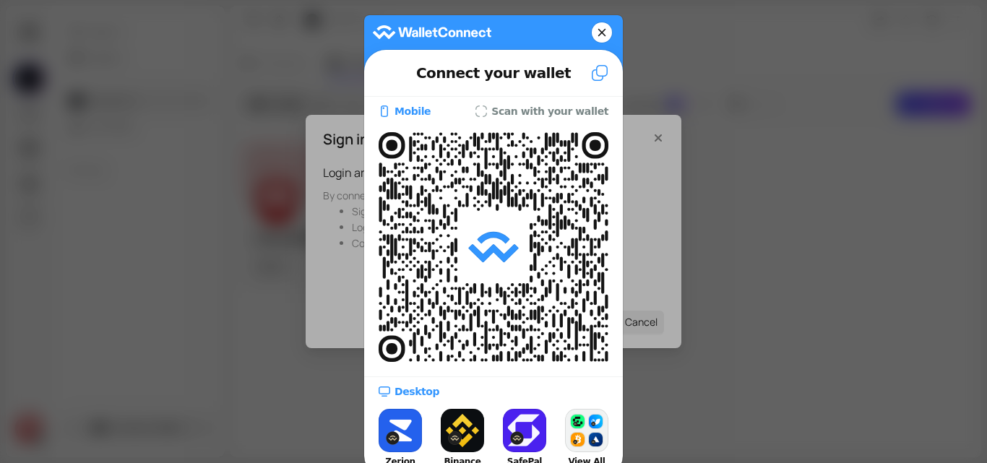
click at [591, 75] on icon at bounding box center [599, 72] width 17 height 17
click at [761, 115] on div at bounding box center [493, 231] width 987 height 463
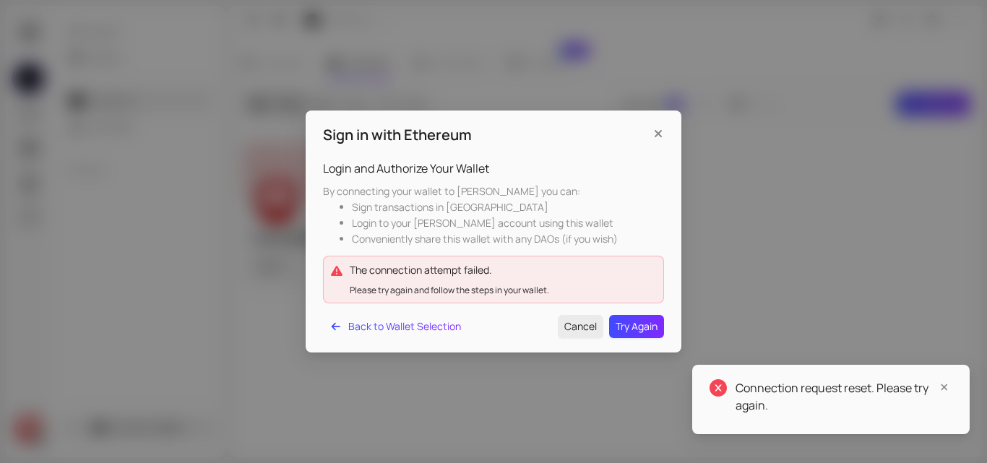
drag, startPoint x: 839, startPoint y: 127, endPoint x: 804, endPoint y: 132, distance: 35.0
click at [837, 127] on div "Sign in with Ethereum Login and Authorize Your Wallet By connecting your wallet…" at bounding box center [493, 231] width 987 height 463
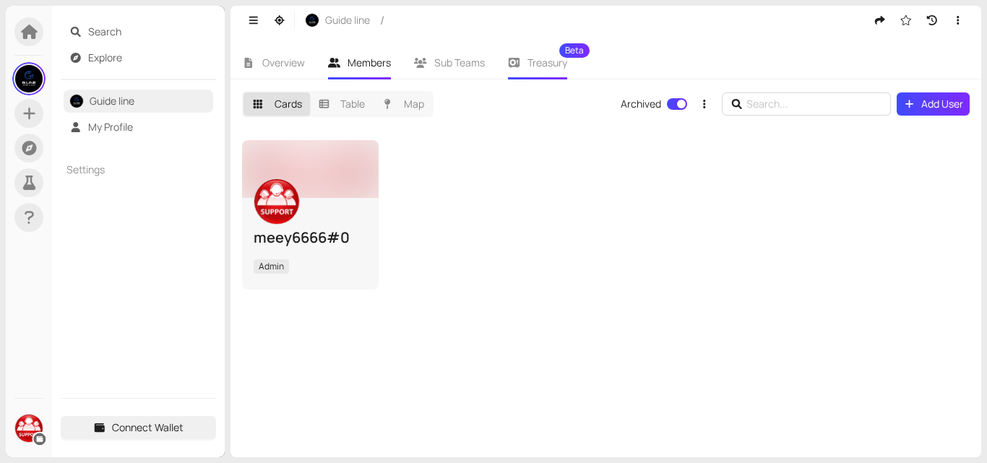
click at [534, 66] on span "Treasury Beta" at bounding box center [547, 63] width 40 height 10
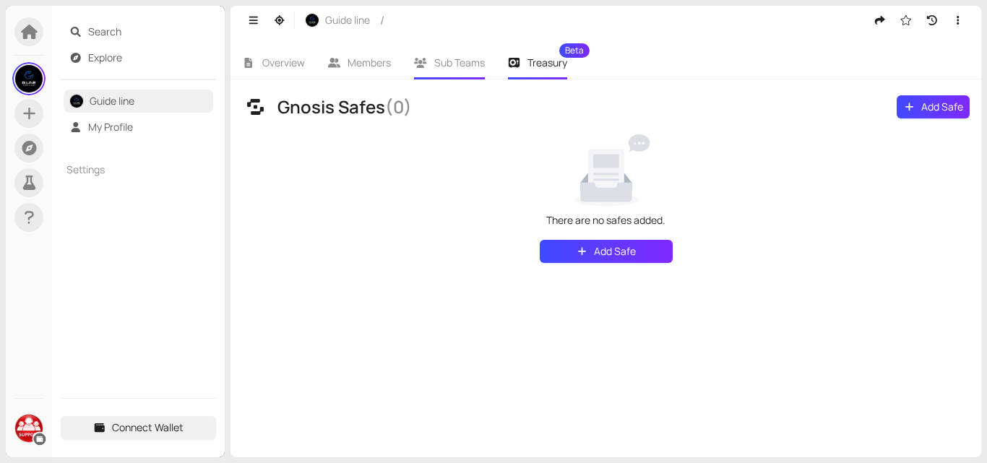
click at [424, 70] on li "Sub Teams" at bounding box center [449, 62] width 94 height 33
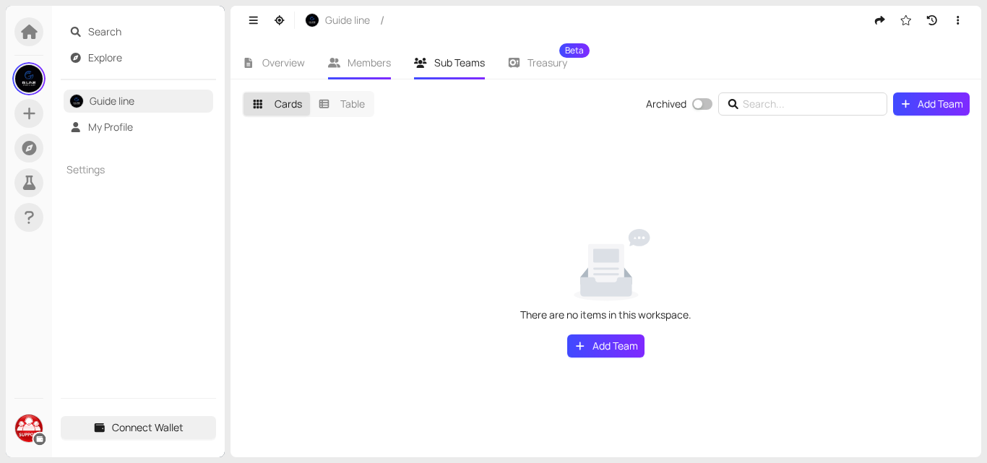
click at [389, 63] on span "Members" at bounding box center [368, 63] width 43 height 14
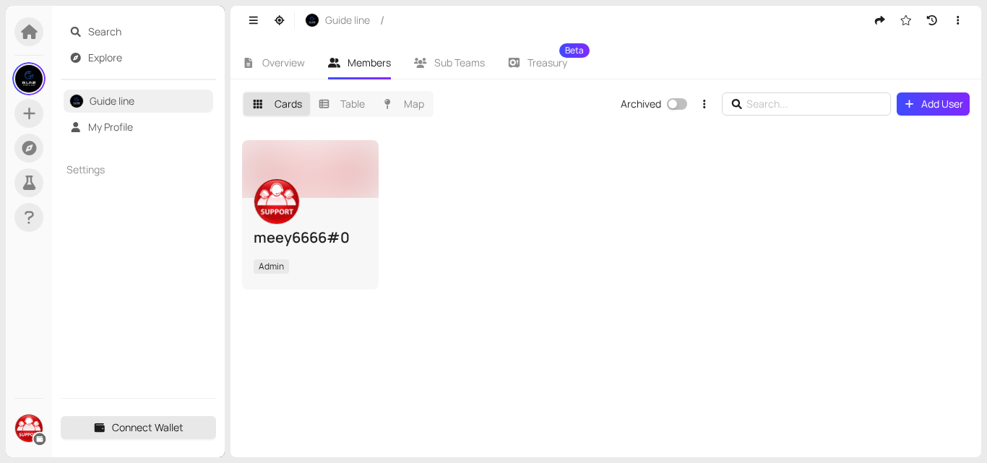
click at [124, 436] on span "Connect Wallet" at bounding box center [148, 428] width 72 height 16
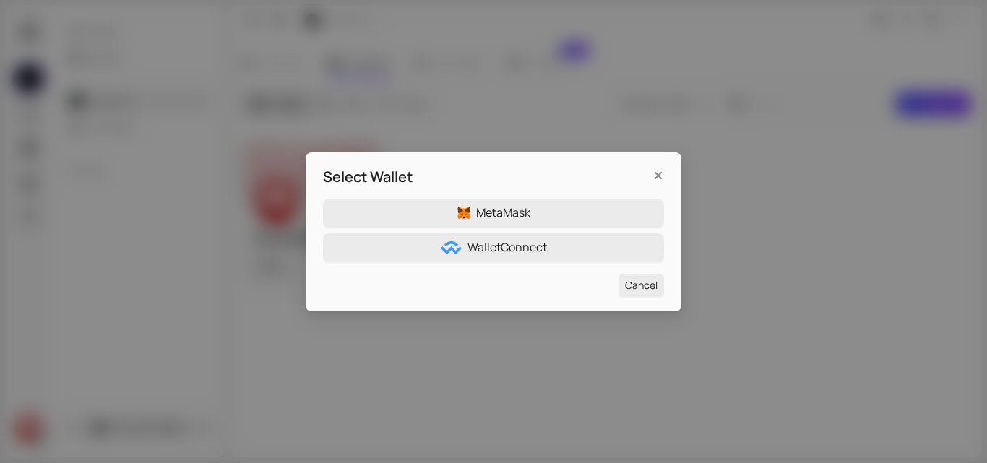
click at [232, 303] on div "Select Wallet MetaMask WalletConnect Cancel" at bounding box center [493, 231] width 987 height 463
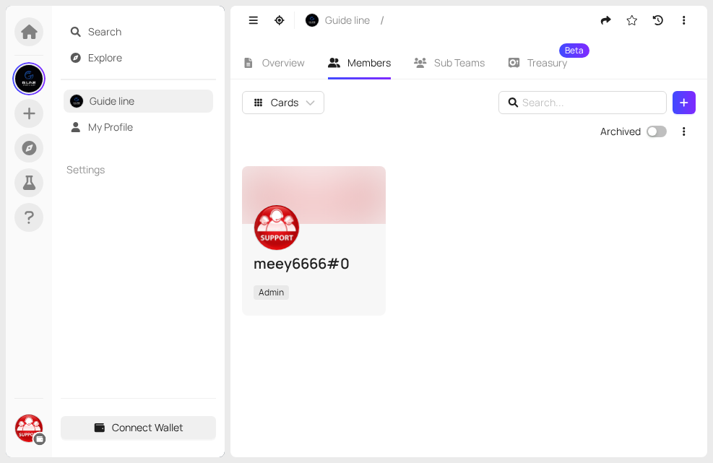
click at [193, 251] on div "Search Explore Guide line My Profile Settings Connect Wallet" at bounding box center [138, 231] width 173 height 451
click at [184, 432] on button "Connect Wallet" at bounding box center [138, 427] width 155 height 23
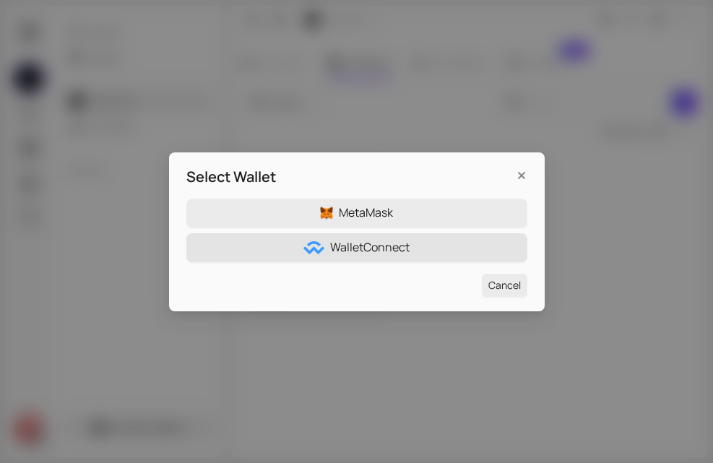
click at [433, 243] on button "WalletConnect" at bounding box center [356, 247] width 341 height 29
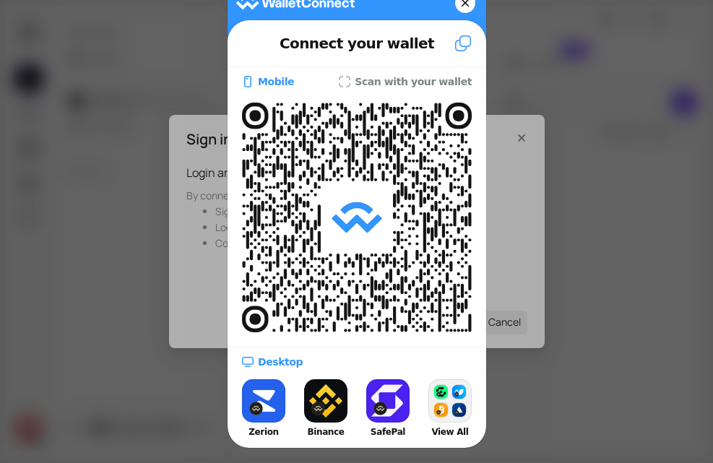
scroll to position [45, 0]
click at [440, 405] on button "View All" at bounding box center [450, 408] width 58 height 65
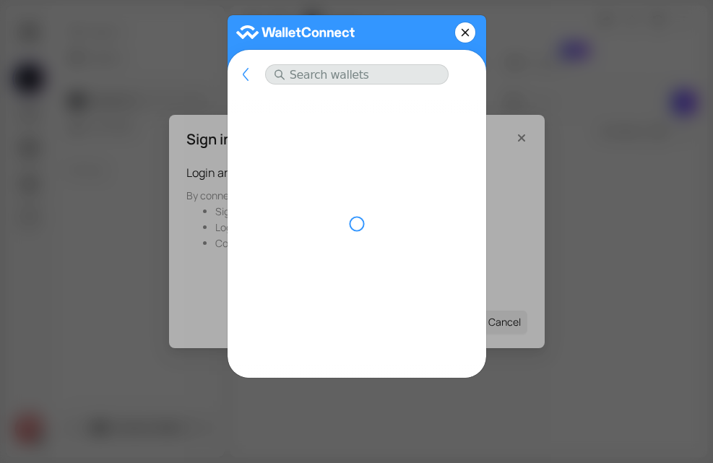
scroll to position [0, 0]
click at [336, 75] on input "text" at bounding box center [355, 74] width 183 height 20
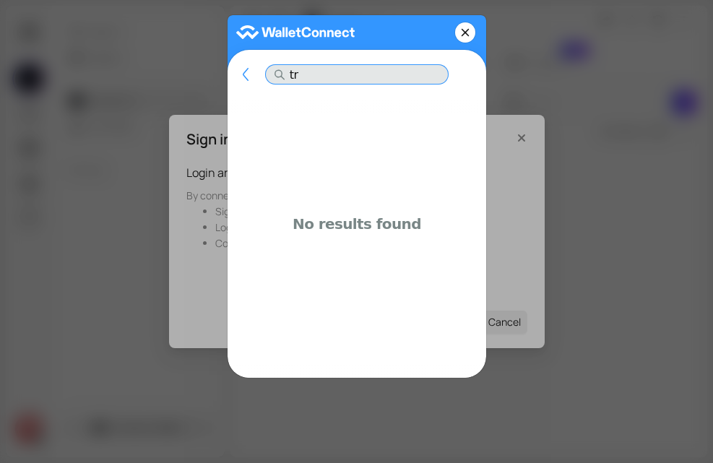
type input "t"
type input "m"
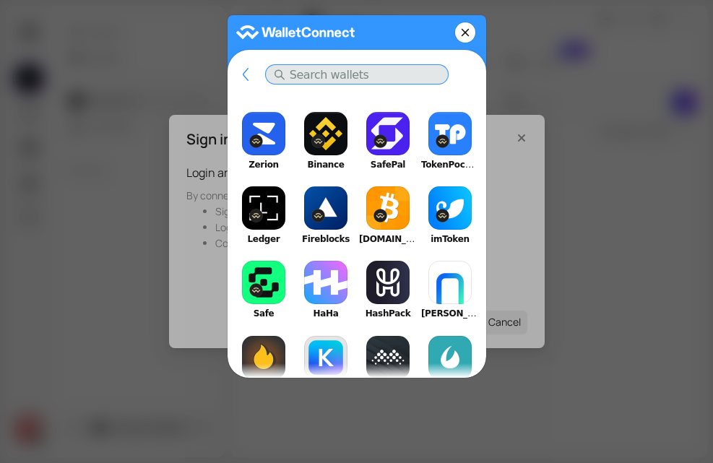
click at [462, 32] on icon at bounding box center [465, 32] width 9 height 20
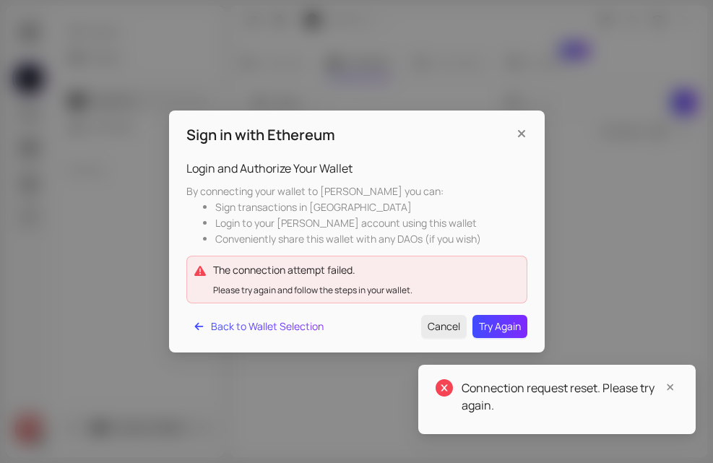
click at [443, 280] on div "The connection attempt failed. Please try again and follow the steps in your wa…" at bounding box center [367, 279] width 308 height 35
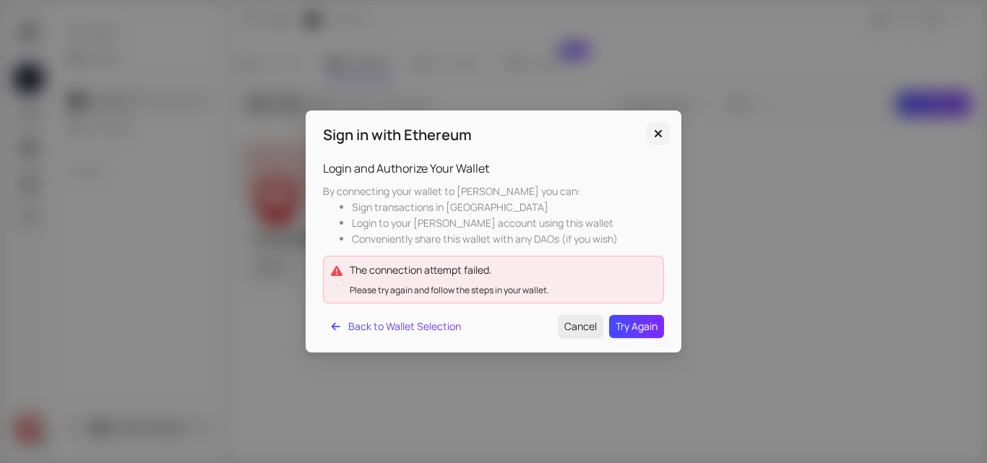
click at [653, 130] on icon "Close" at bounding box center [658, 134] width 14 height 12
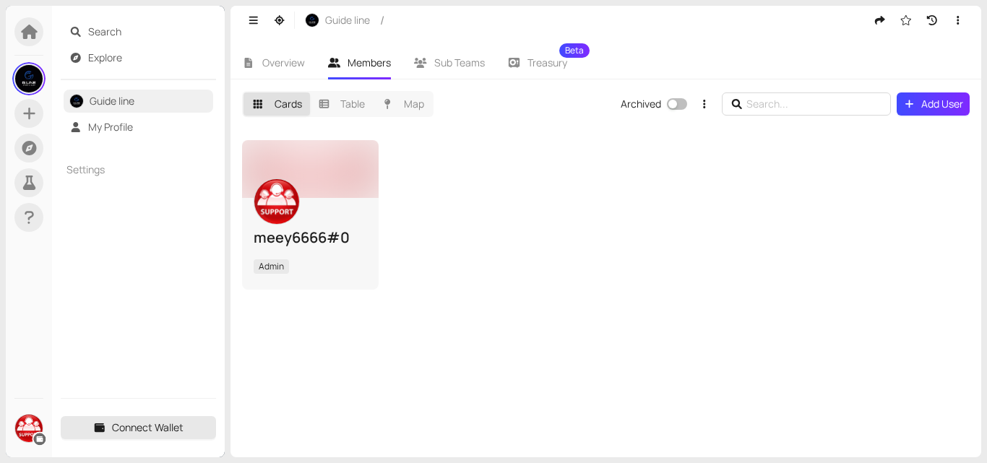
click at [132, 432] on span "Connect Wallet" at bounding box center [148, 428] width 72 height 16
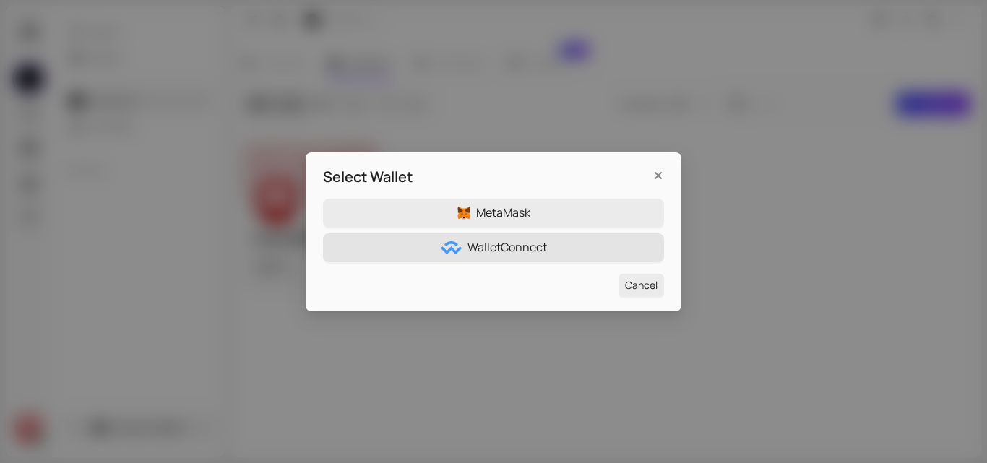
click at [520, 250] on span "WalletConnect" at bounding box center [506, 247] width 79 height 18
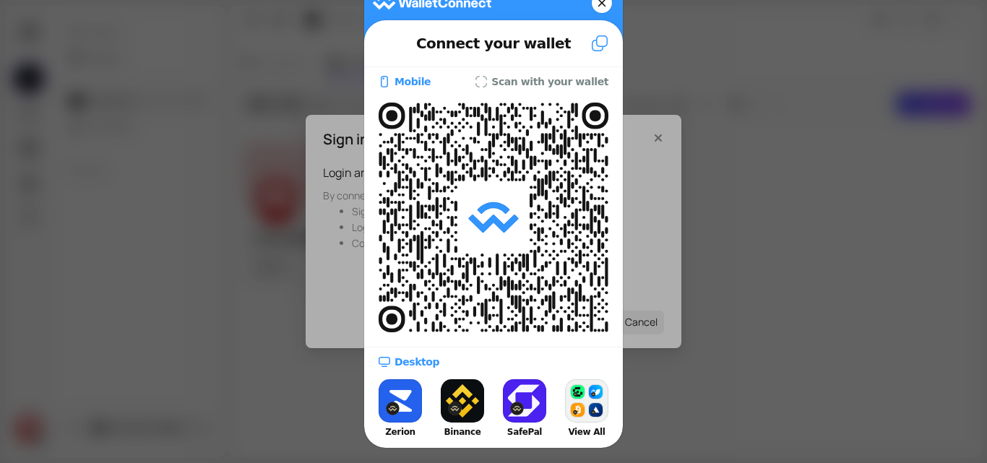
scroll to position [45, 0]
click at [0, 0] on slot "Desktop" at bounding box center [0, 0] width 0 height 0
click at [0, 0] on slot "View All" at bounding box center [0, 0] width 0 height 0
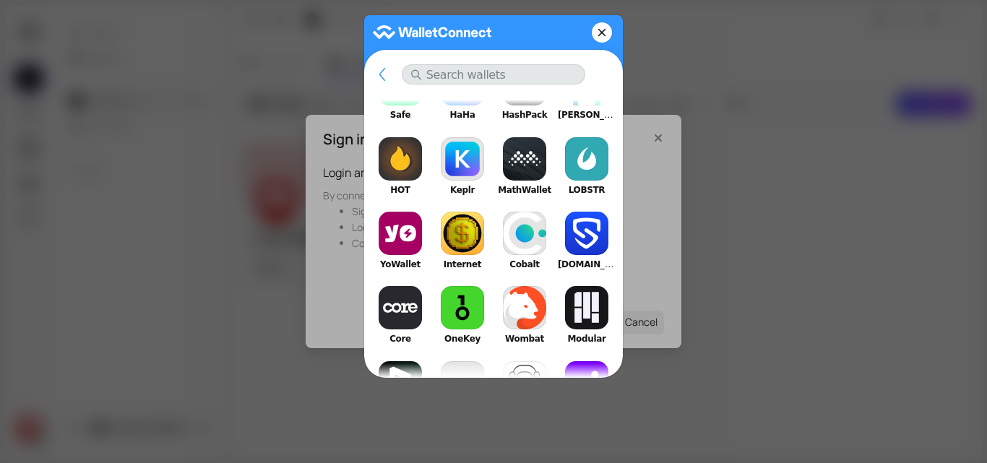
scroll to position [0, 0]
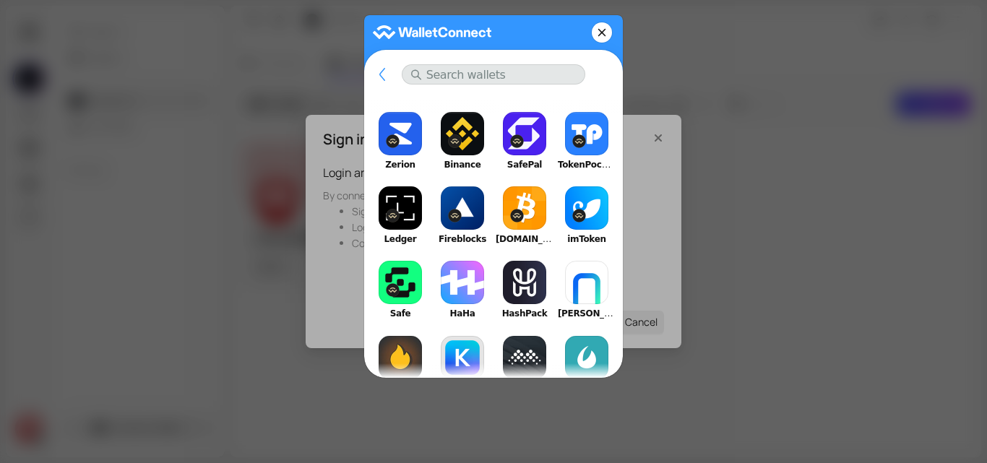
drag, startPoint x: 860, startPoint y: 160, endPoint x: 833, endPoint y: 100, distance: 65.6
click at [860, 161] on div at bounding box center [493, 231] width 987 height 463
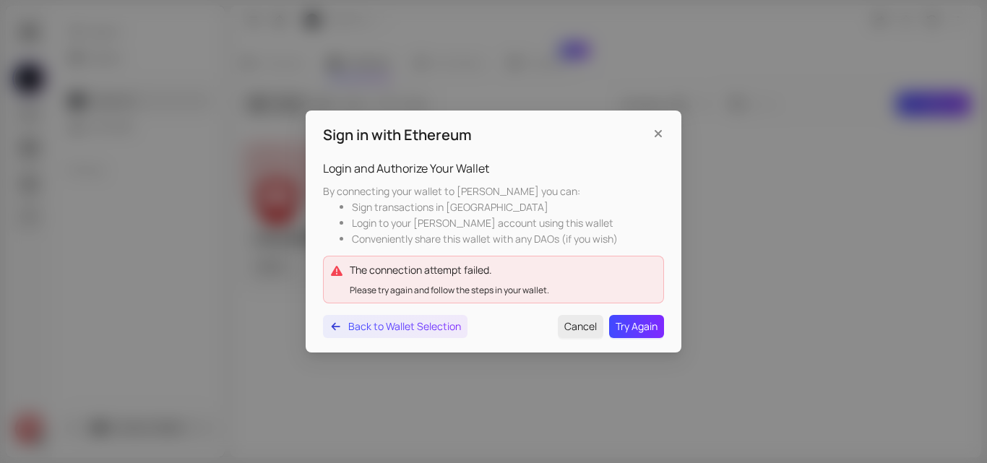
click at [332, 338] on button "Back to Wallet Selection" at bounding box center [395, 326] width 144 height 23
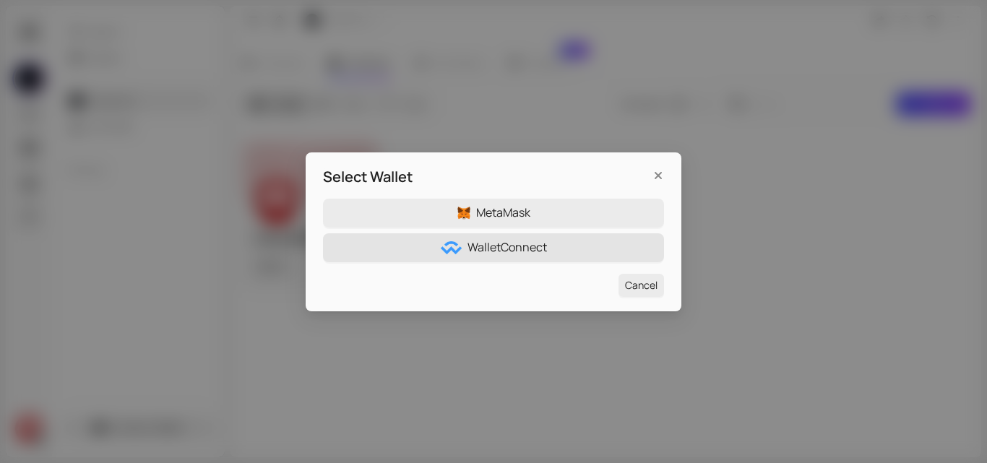
click at [511, 257] on button "WalletConnect" at bounding box center [493, 247] width 341 height 29
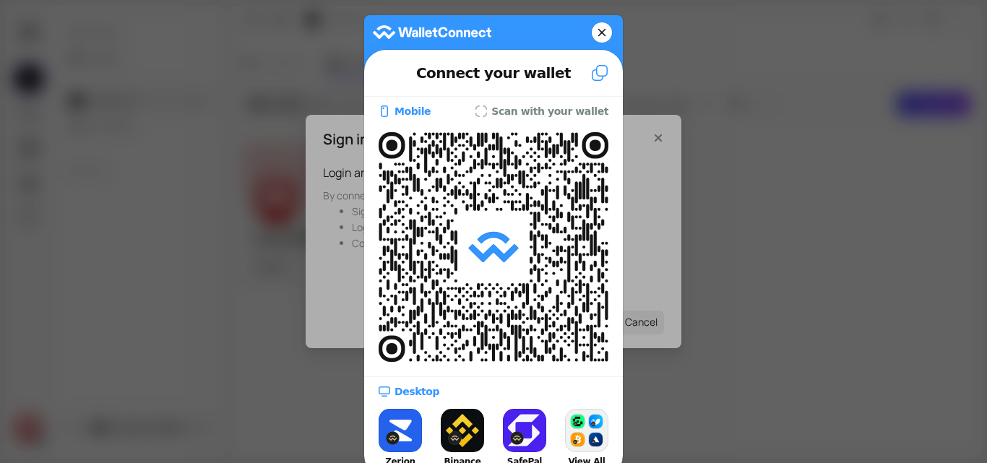
click at [566, 434] on button "View All" at bounding box center [587, 437] width 58 height 65
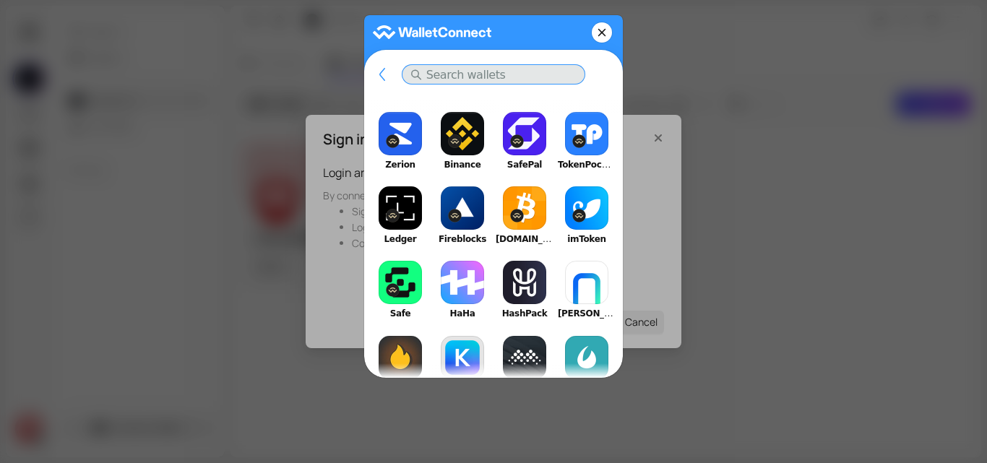
click at [470, 72] on input "text" at bounding box center [493, 74] width 183 height 20
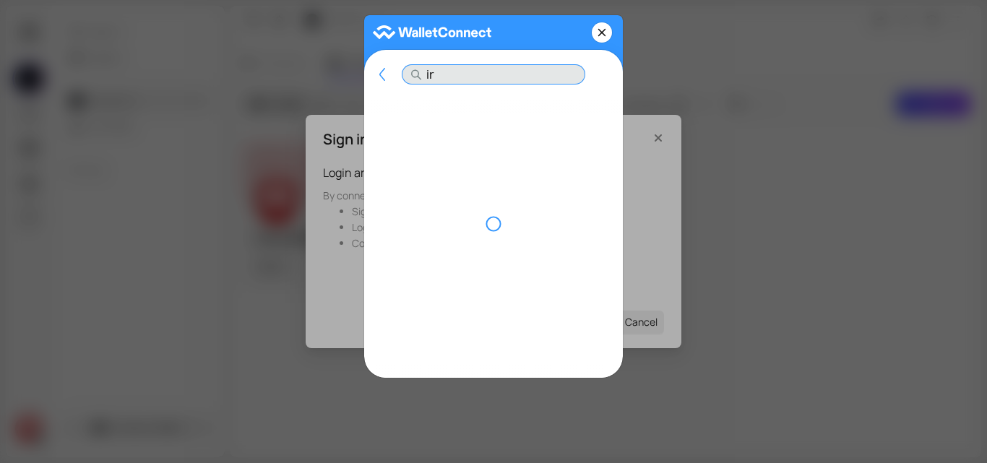
type input "i"
type input "t"
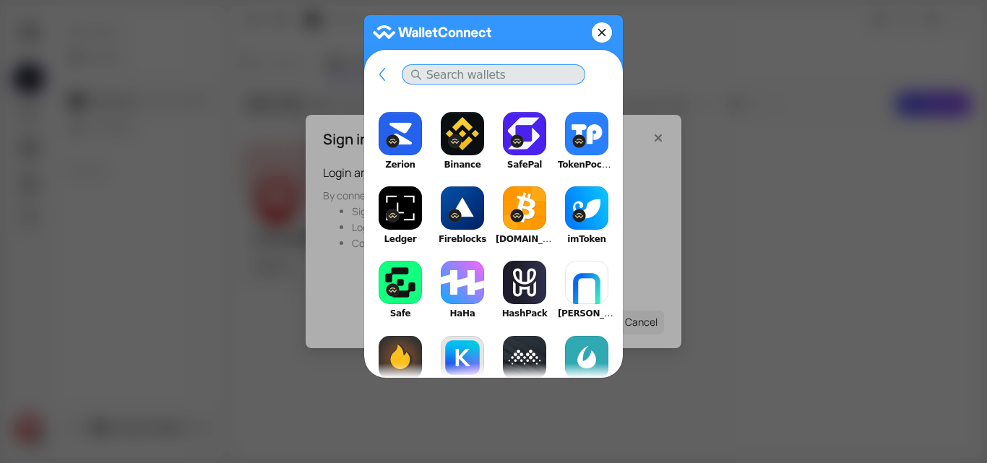
click at [514, 207] on button "[DOMAIN_NAME]" at bounding box center [525, 215] width 58 height 65
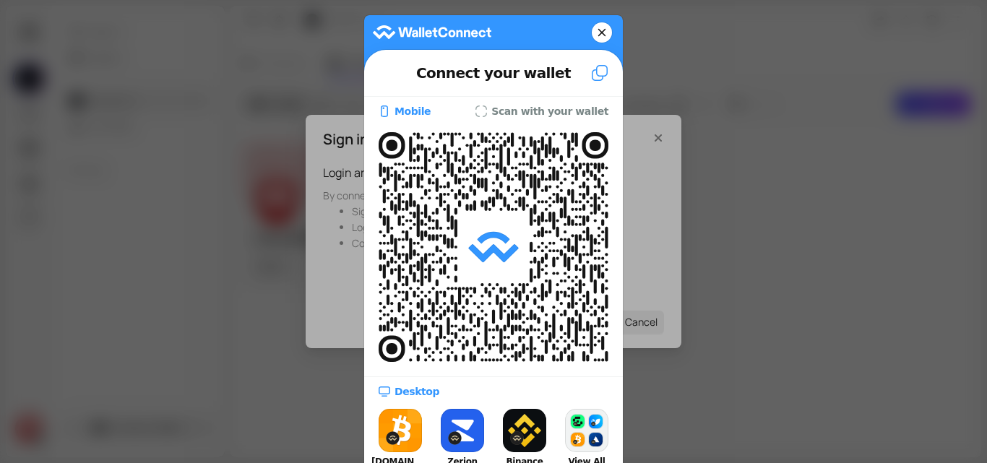
click at [399, 431] on button "Bitcoin.com RECENT" at bounding box center [400, 443] width 58 height 77
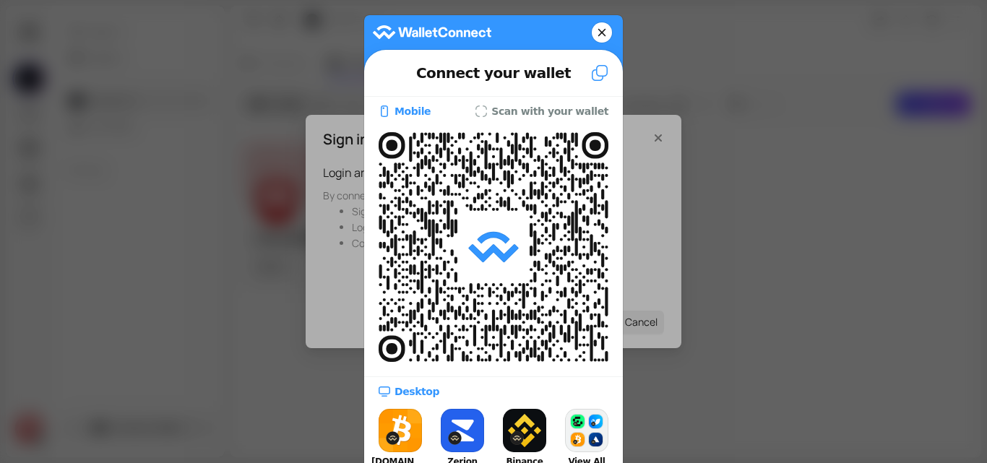
click at [376, 432] on button "Bitcoin.com RECENT" at bounding box center [400, 443] width 58 height 77
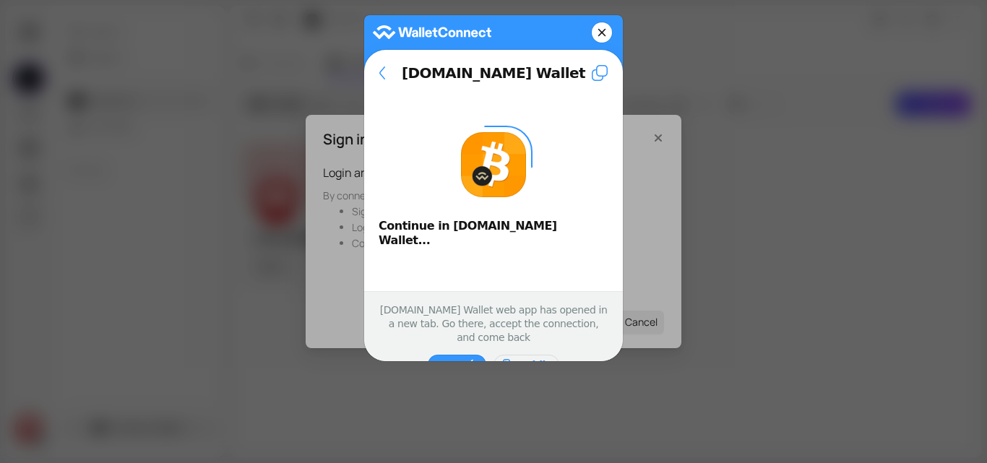
click at [0, 0] on slot "Retry" at bounding box center [0, 0] width 0 height 0
click at [510, 355] on button "Mobile" at bounding box center [526, 365] width 66 height 20
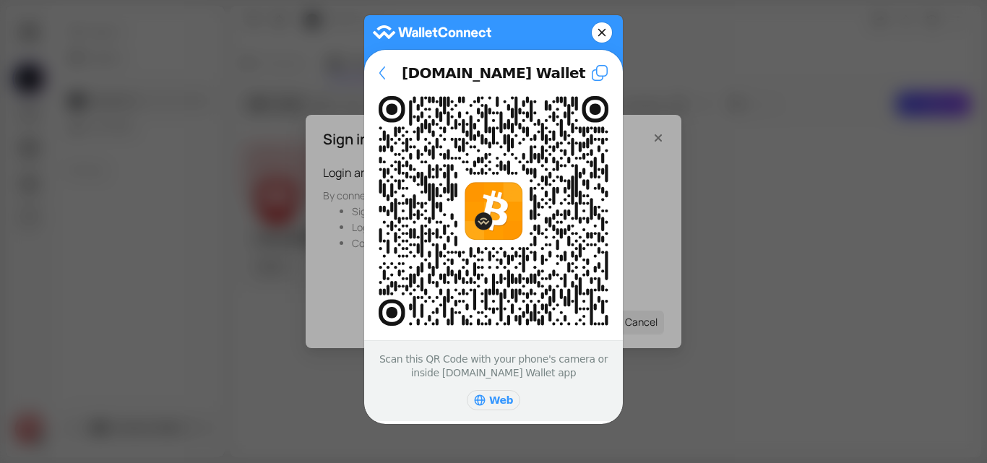
click at [379, 69] on icon at bounding box center [382, 72] width 6 height 13
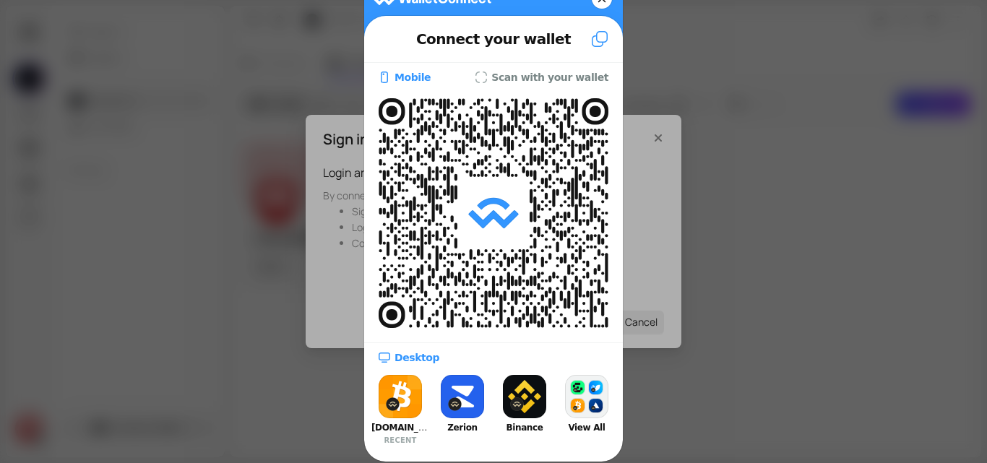
scroll to position [48, 0]
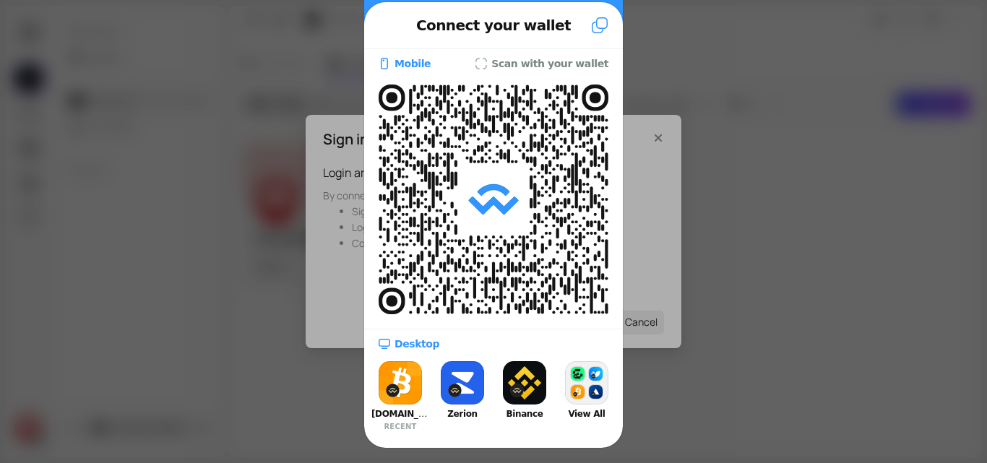
click at [411, 406] on button "Bitcoin.com RECENT" at bounding box center [400, 396] width 58 height 77
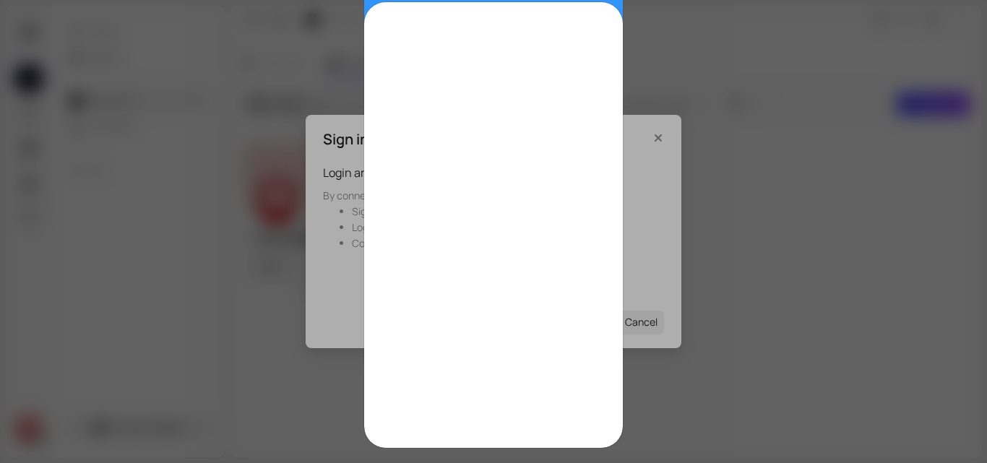
scroll to position [0, 0]
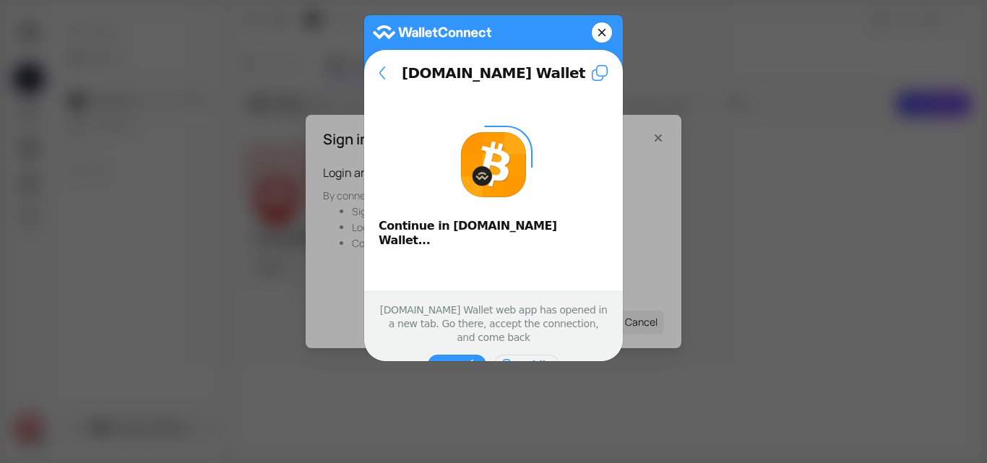
click at [598, 67] on icon at bounding box center [599, 72] width 17 height 17
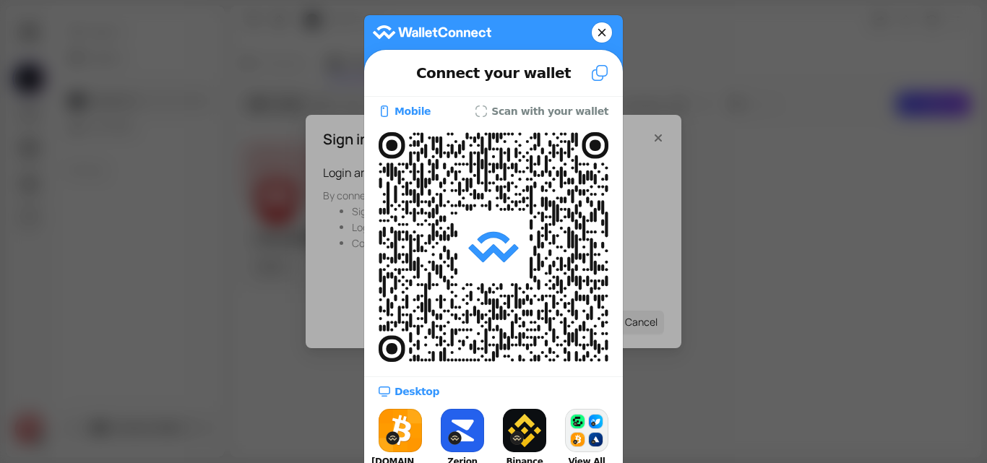
click at [592, 30] on button at bounding box center [602, 32] width 20 height 20
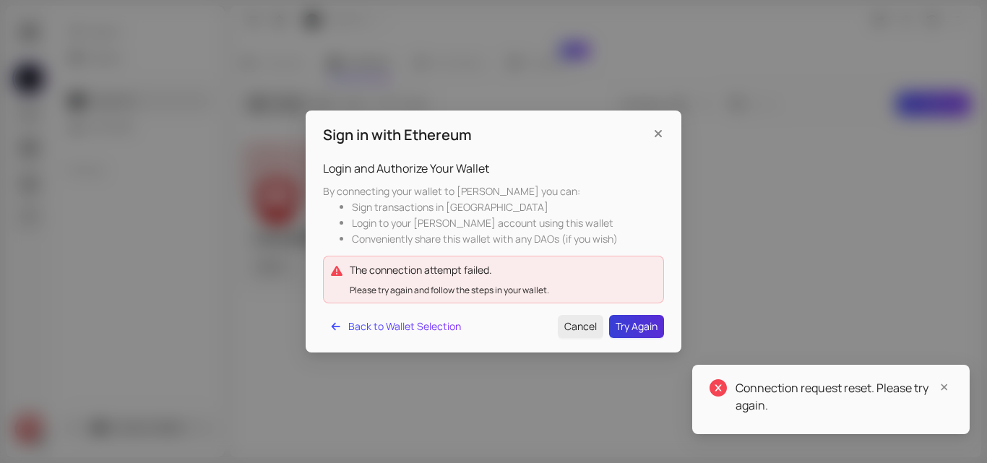
click at [621, 326] on span "Try Again" at bounding box center [636, 327] width 42 height 16
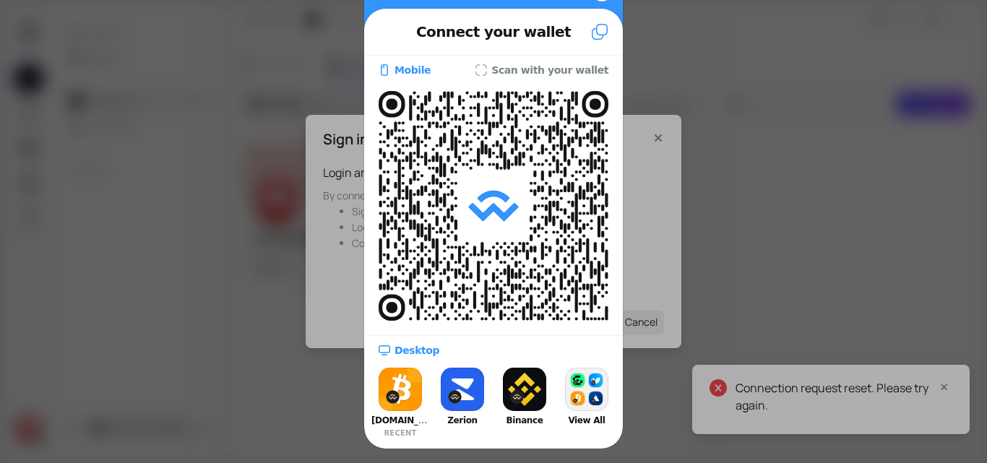
scroll to position [59, 0]
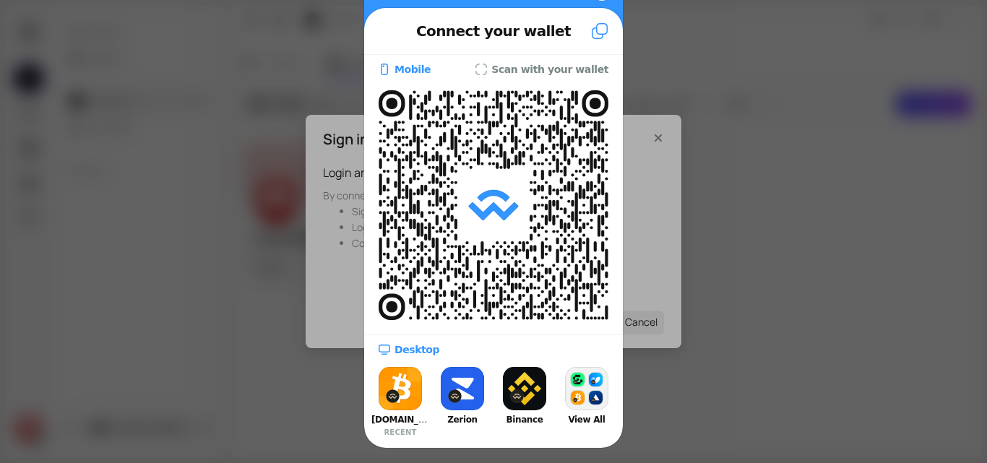
click at [805, 32] on div at bounding box center [493, 231] width 987 height 463
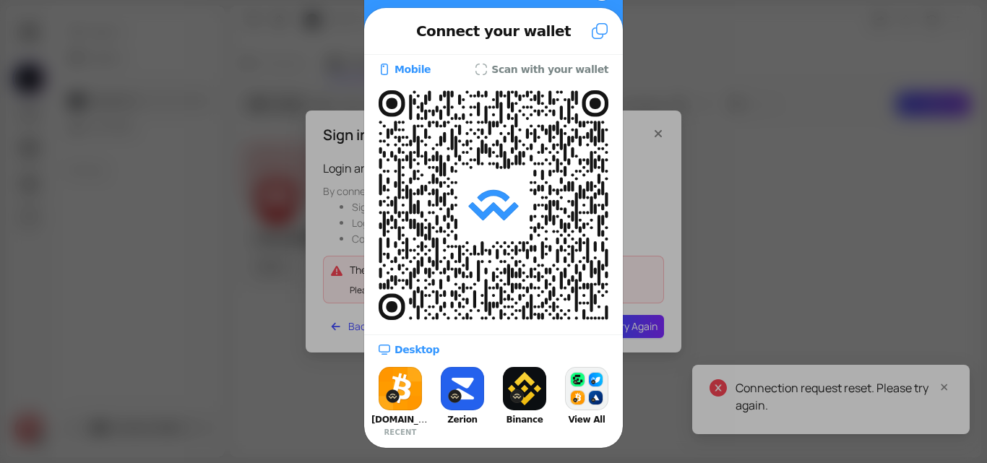
scroll to position [0, 0]
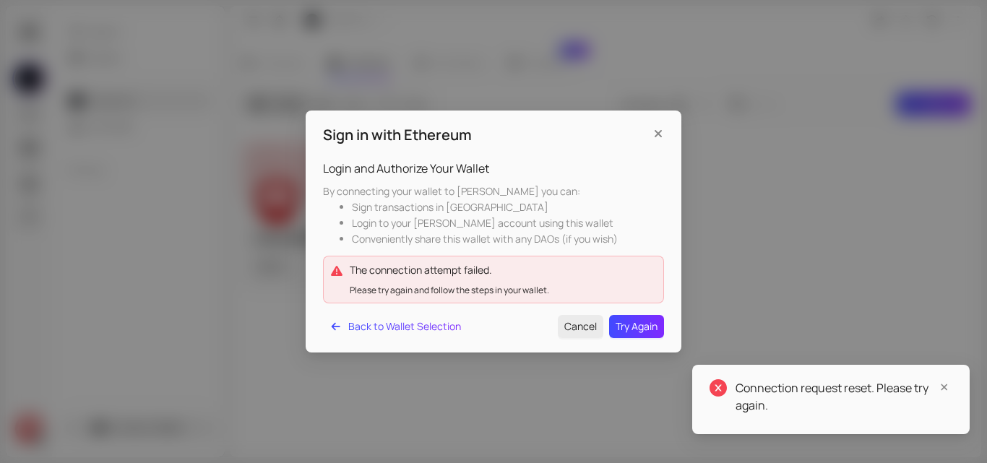
click at [719, 116] on div "Sign in with Ethereum Login and Authorize Your Wallet By connecting your wallet…" at bounding box center [493, 231] width 987 height 463
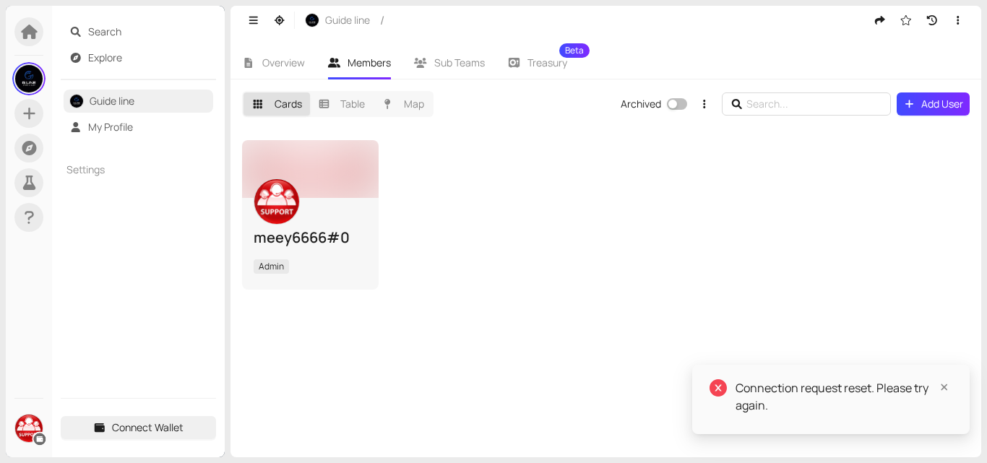
click at [684, 85] on div "Cards Table Map Archived Add User meey6666#0 Admin" at bounding box center [605, 268] width 751 height 378
click at [684, 98] on div "Archived" at bounding box center [654, 104] width 66 height 16
click at [686, 106] on span "button" at bounding box center [677, 104] width 20 height 12
click at [718, 384] on icon "close-circle" at bounding box center [717, 387] width 17 height 17
click at [964, 22] on icon "button" at bounding box center [957, 20] width 13 height 10
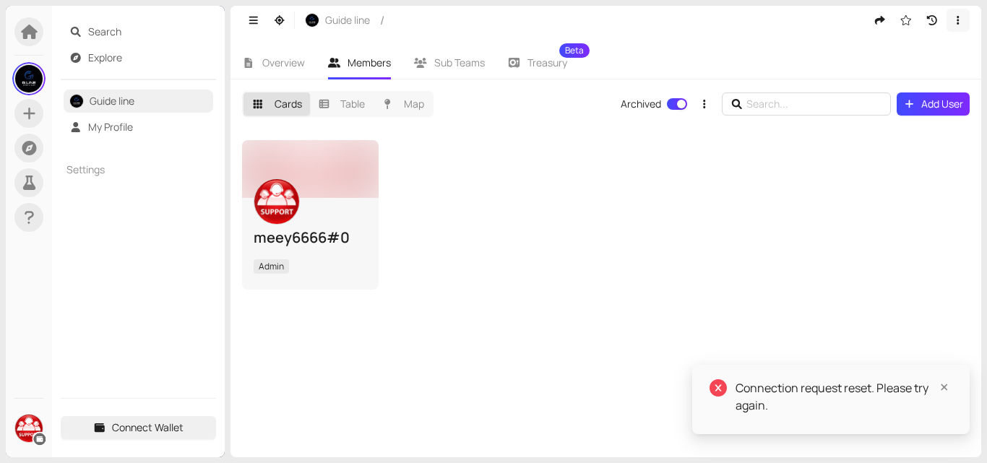
click at [964, 22] on icon "button" at bounding box center [957, 20] width 13 height 10
click at [610, 235] on div "meey6666#0 Admin" at bounding box center [605, 215] width 727 height 150
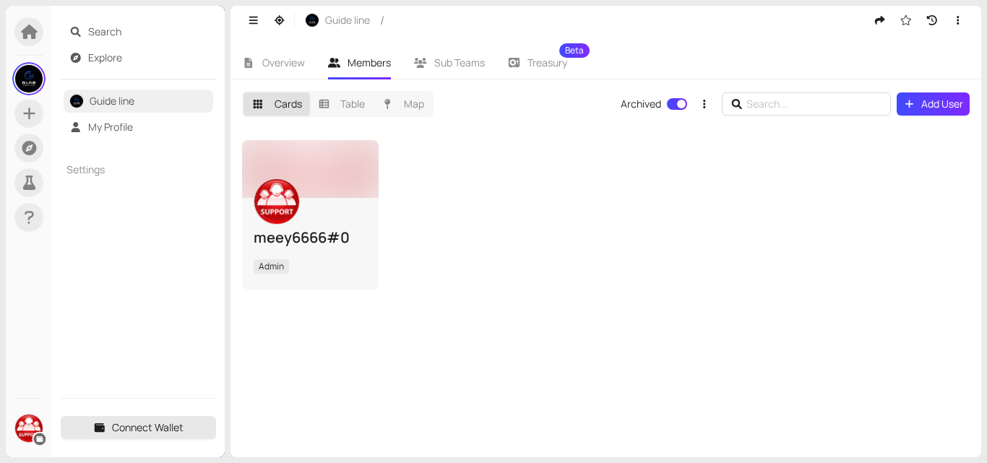
click at [160, 428] on span "Connect Wallet" at bounding box center [148, 428] width 72 height 16
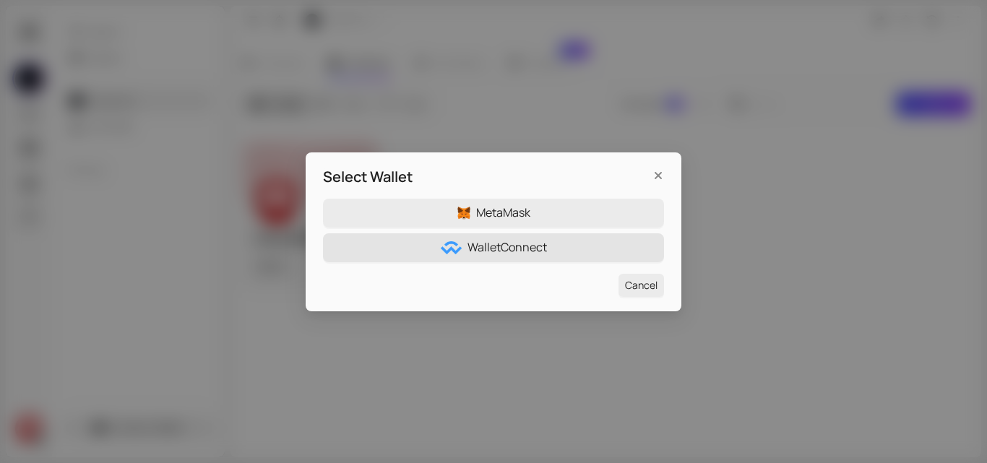
click at [545, 256] on span "WalletConnect" at bounding box center [506, 247] width 79 height 18
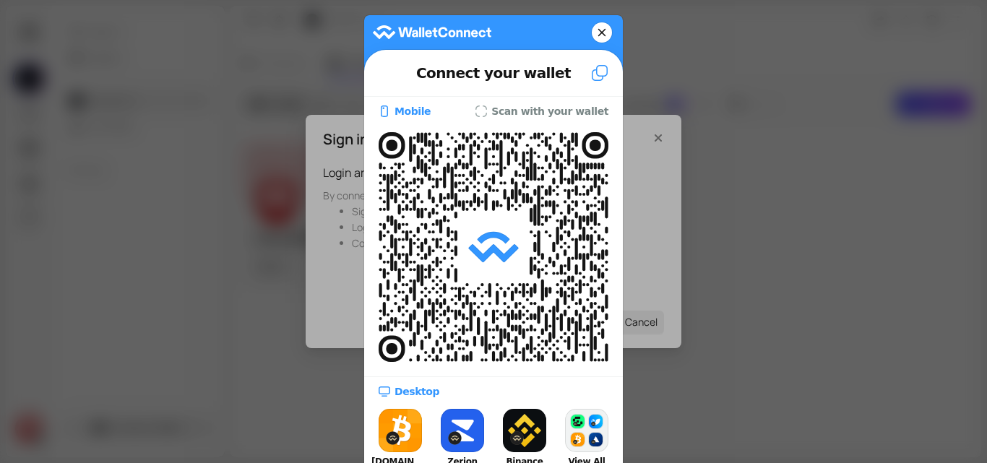
click at [828, 173] on div at bounding box center [493, 231] width 987 height 463
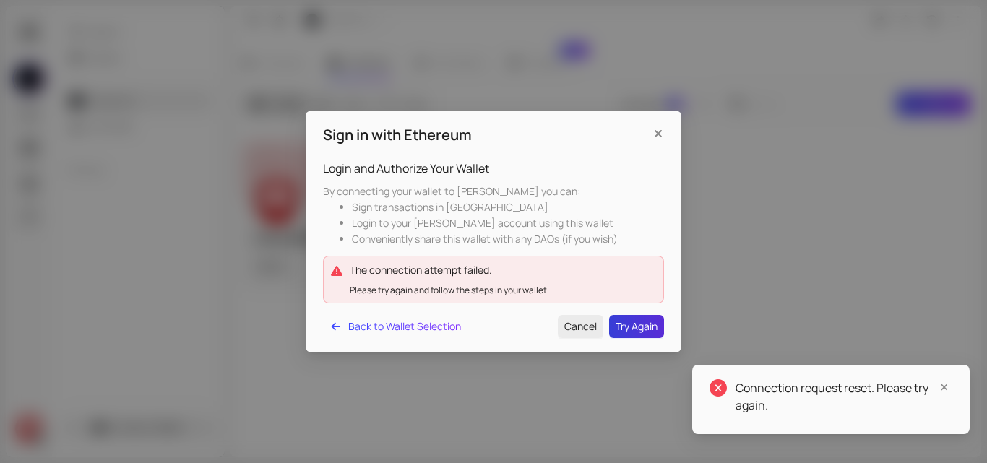
click at [645, 330] on span "Try Again" at bounding box center [636, 327] width 42 height 16
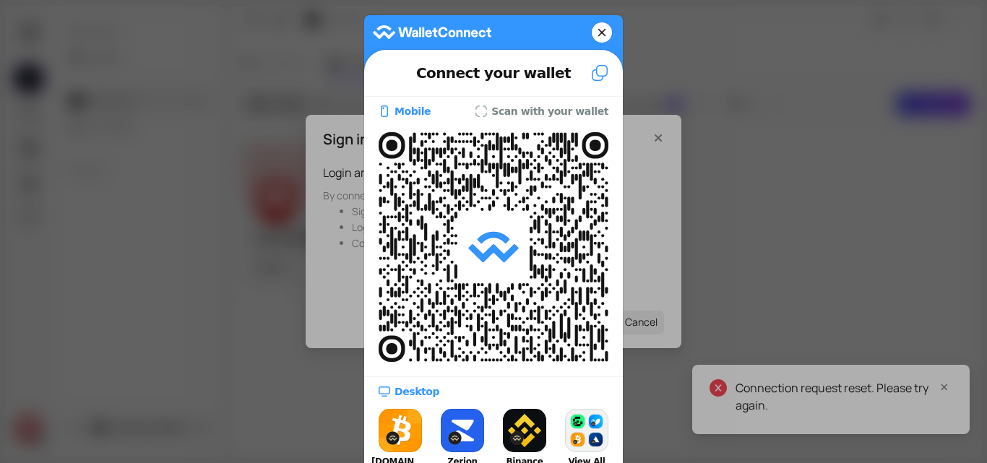
drag, startPoint x: 405, startPoint y: 444, endPoint x: 412, endPoint y: 436, distance: 10.7
click at [410, 444] on button "Bitcoin.com RECENT" at bounding box center [400, 443] width 58 height 77
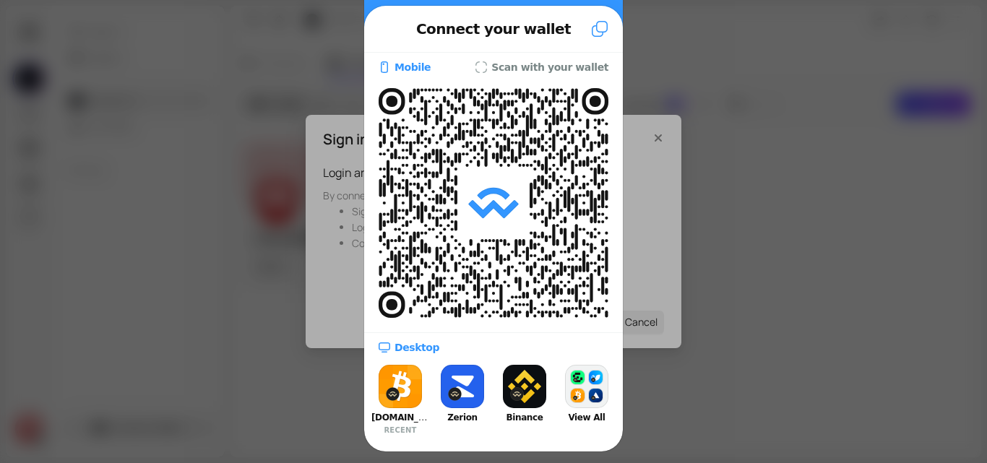
scroll to position [59, 0]
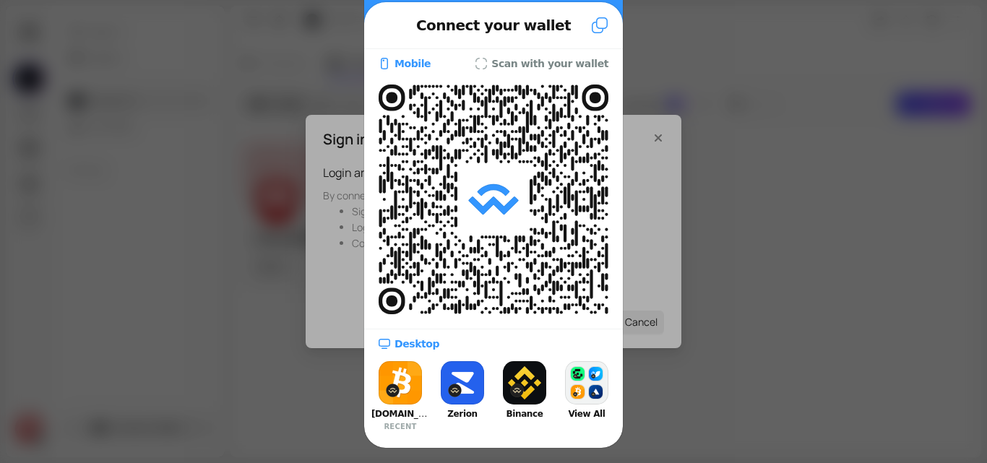
click at [390, 369] on button "Bitcoin.com RECENT" at bounding box center [400, 396] width 58 height 77
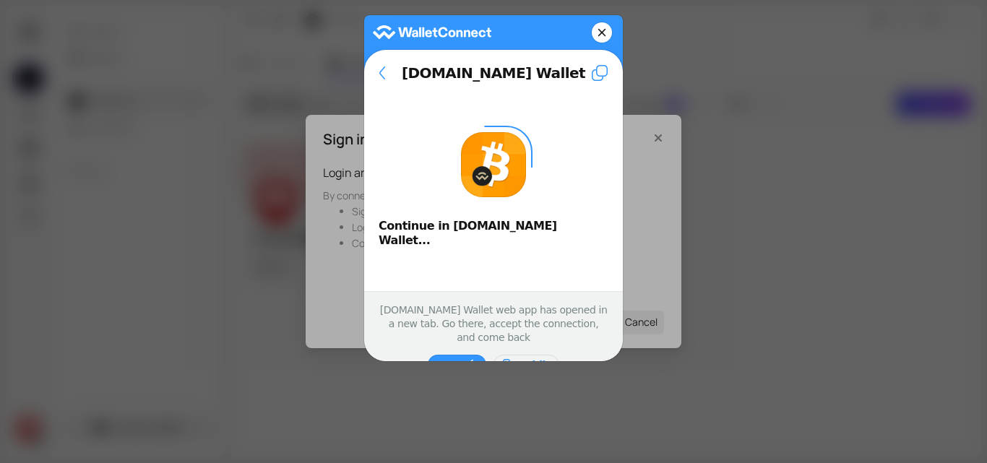
scroll to position [0, 0]
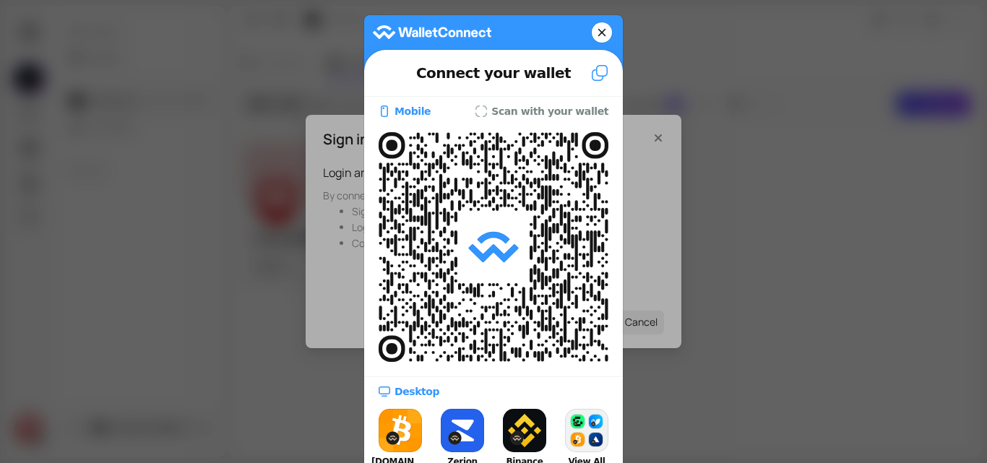
click at [397, 431] on button "Bitcoin.com RECENT" at bounding box center [400, 443] width 58 height 77
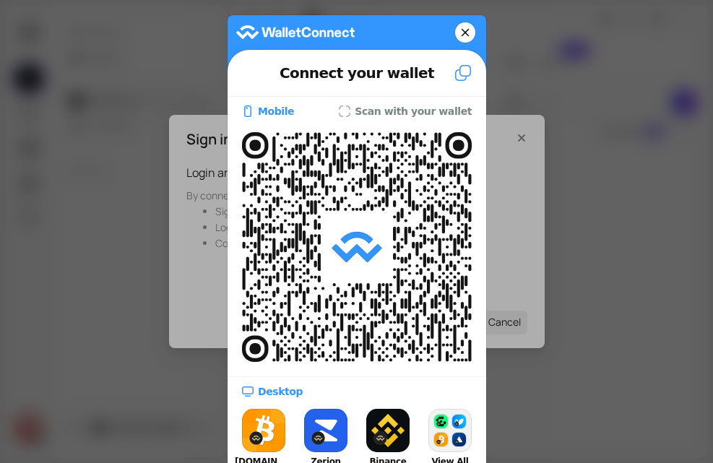
click at [567, 176] on div at bounding box center [356, 231] width 713 height 463
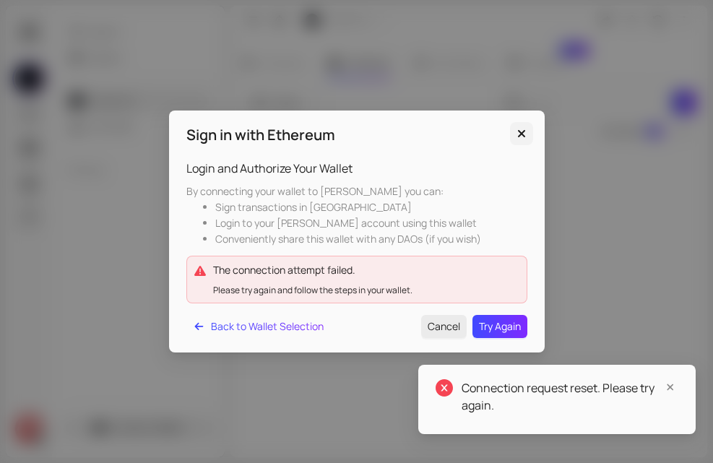
click at [529, 134] on span "Close" at bounding box center [521, 134] width 23 height 16
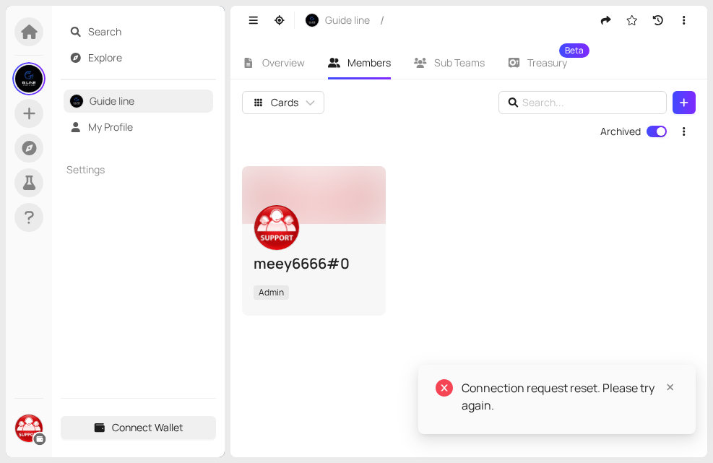
click at [8, 312] on div at bounding box center [29, 202] width 46 height 392
click at [143, 429] on span "Connect Wallet" at bounding box center [148, 428] width 72 height 16
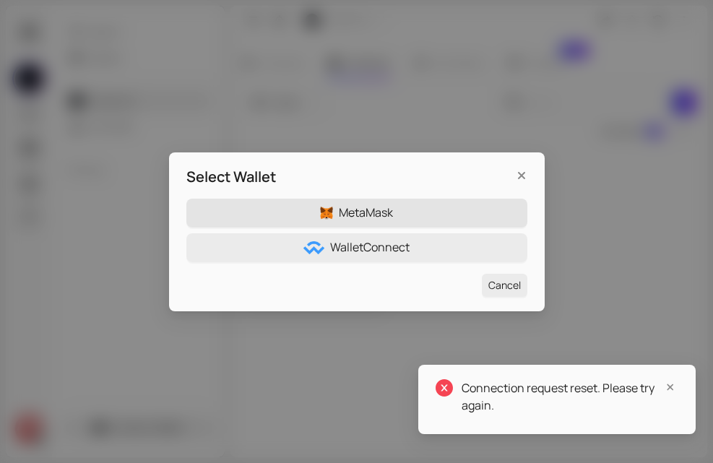
click at [399, 209] on button "MetaMask" at bounding box center [356, 213] width 341 height 29
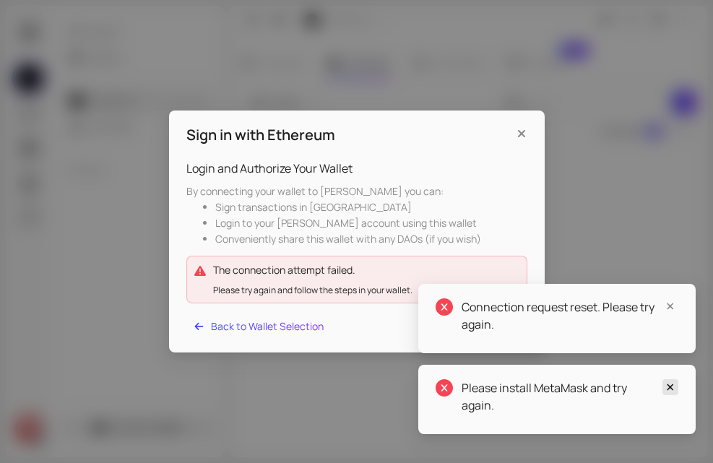
click at [670, 388] on icon at bounding box center [670, 387] width 7 height 7
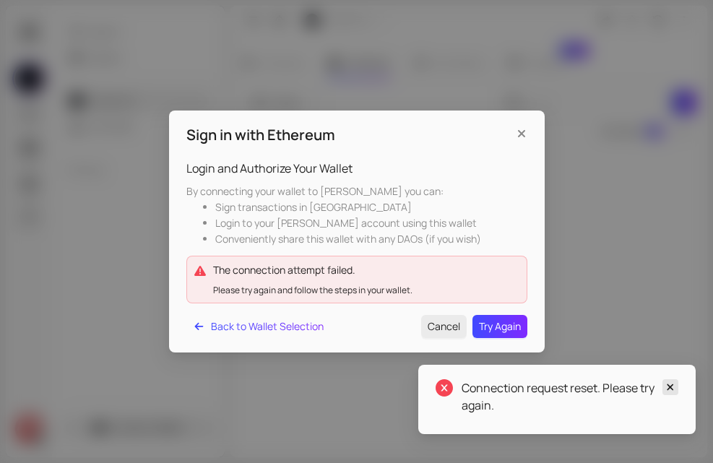
click at [667, 385] on icon at bounding box center [670, 387] width 13 height 10
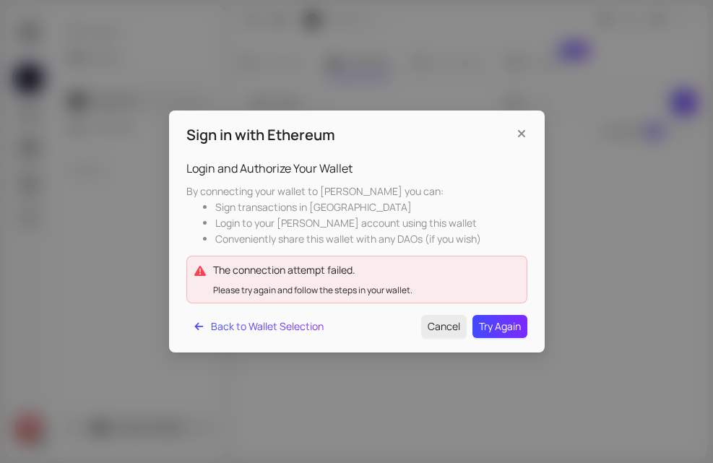
click at [629, 285] on div "Sign in with Ethereum Login and Authorize Your Wallet By connecting your wallet…" at bounding box center [356, 231] width 713 height 463
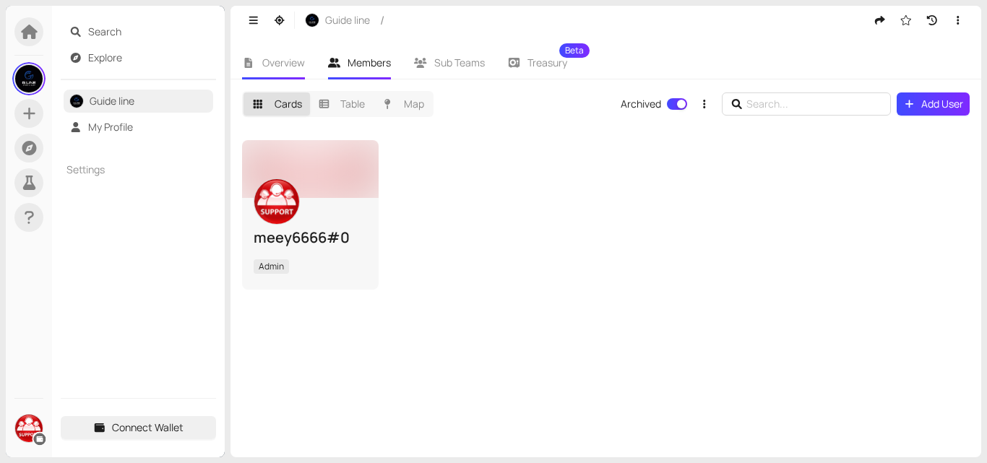
click at [286, 64] on span "Overview" at bounding box center [283, 63] width 43 height 14
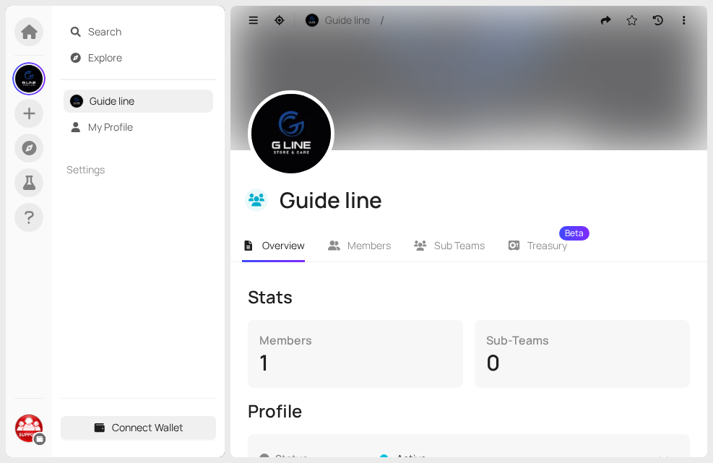
click at [310, 363] on div "1" at bounding box center [355, 362] width 192 height 27
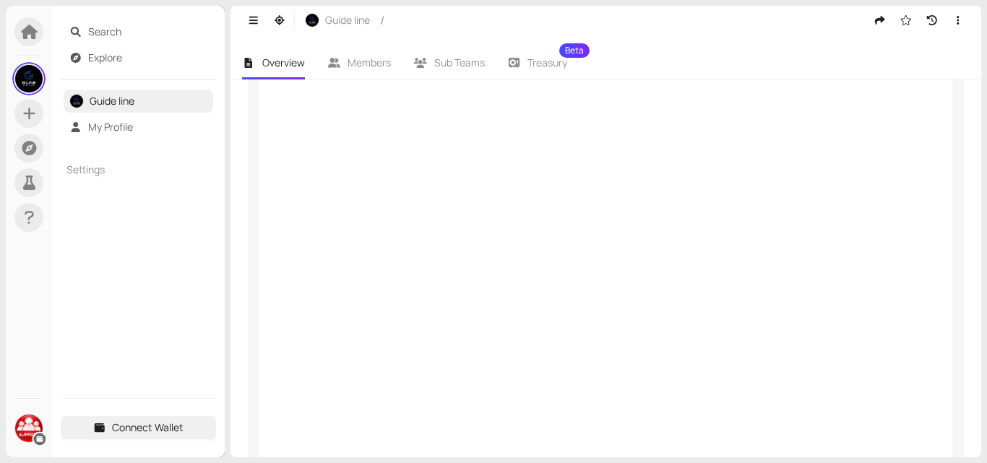
scroll to position [818, 0]
click at [131, 420] on span "Connect Wallet" at bounding box center [148, 428] width 72 height 16
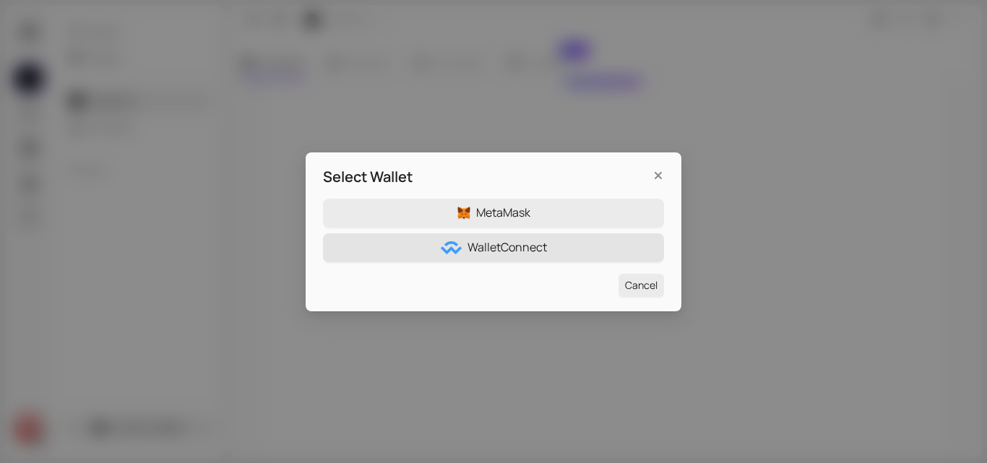
click at [553, 259] on button "WalletConnect" at bounding box center [493, 247] width 341 height 29
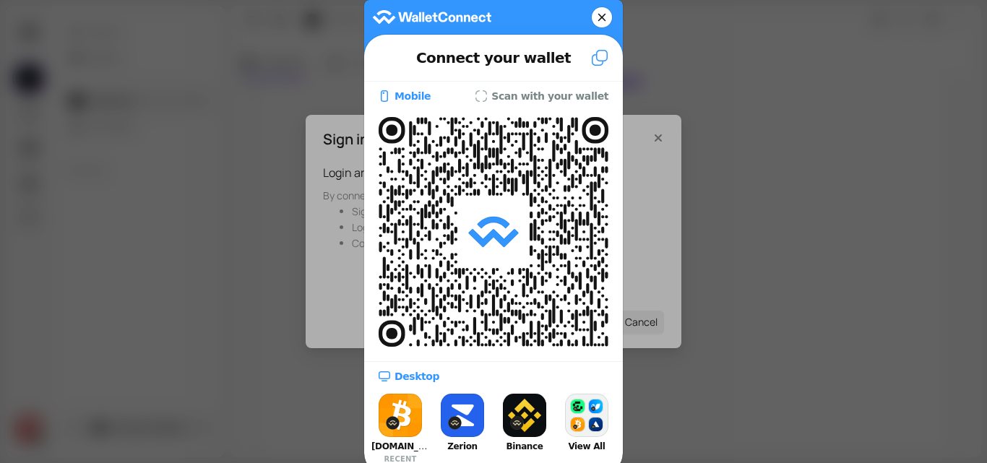
scroll to position [0, 0]
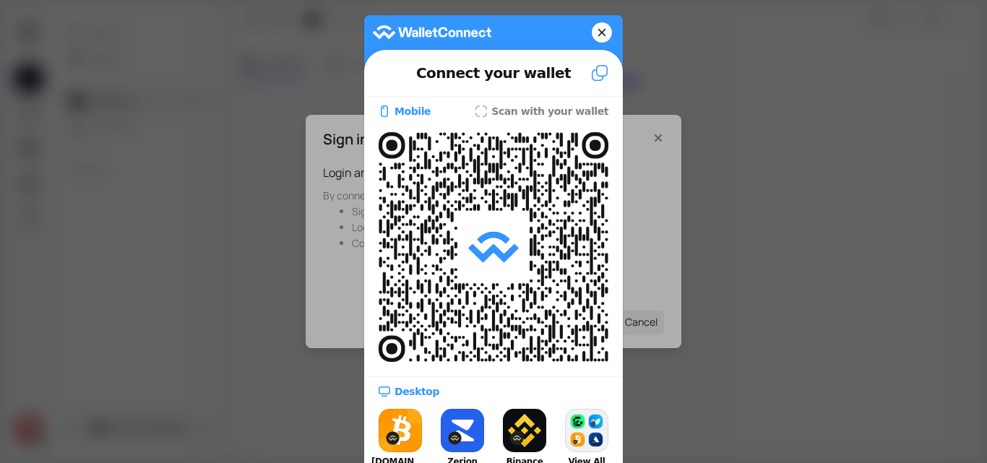
click at [594, 68] on icon at bounding box center [599, 72] width 17 height 17
click at [824, 160] on div at bounding box center [493, 231] width 987 height 463
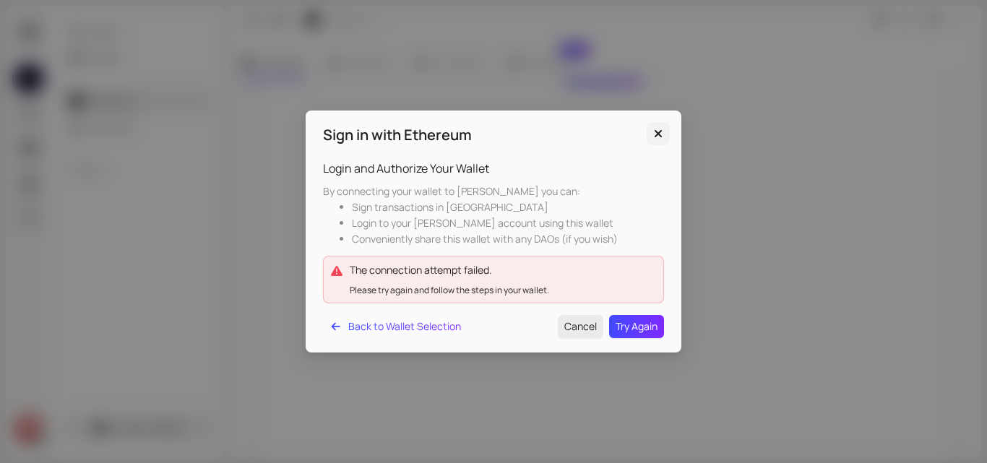
click at [657, 135] on icon "Close" at bounding box center [657, 132] width 7 height 7
